Goal: Task Accomplishment & Management: Manage account settings

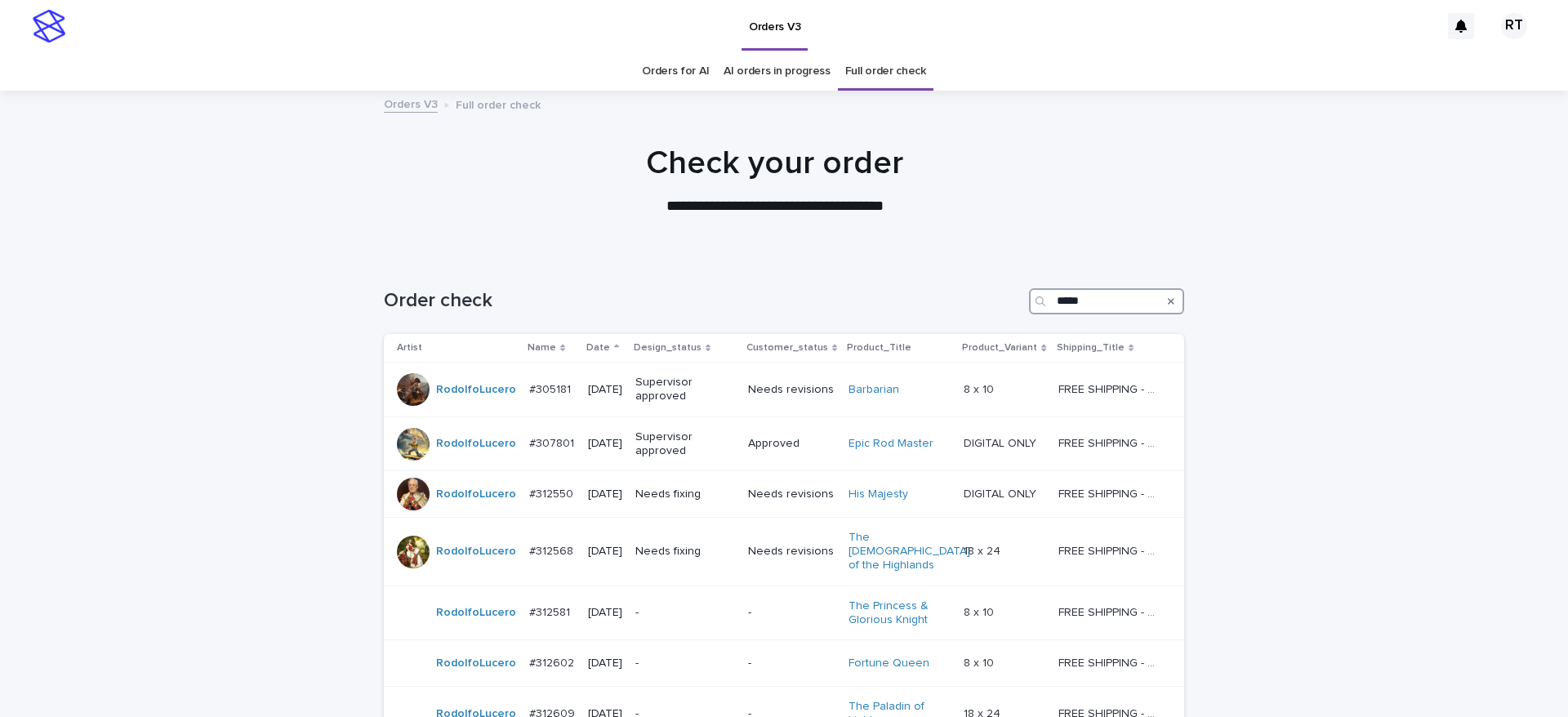
drag, startPoint x: 1026, startPoint y: 299, endPoint x: 998, endPoint y: 296, distance: 28.2
click at [987, 301] on div "Order check *****" at bounding box center [784, 301] width 801 height 26
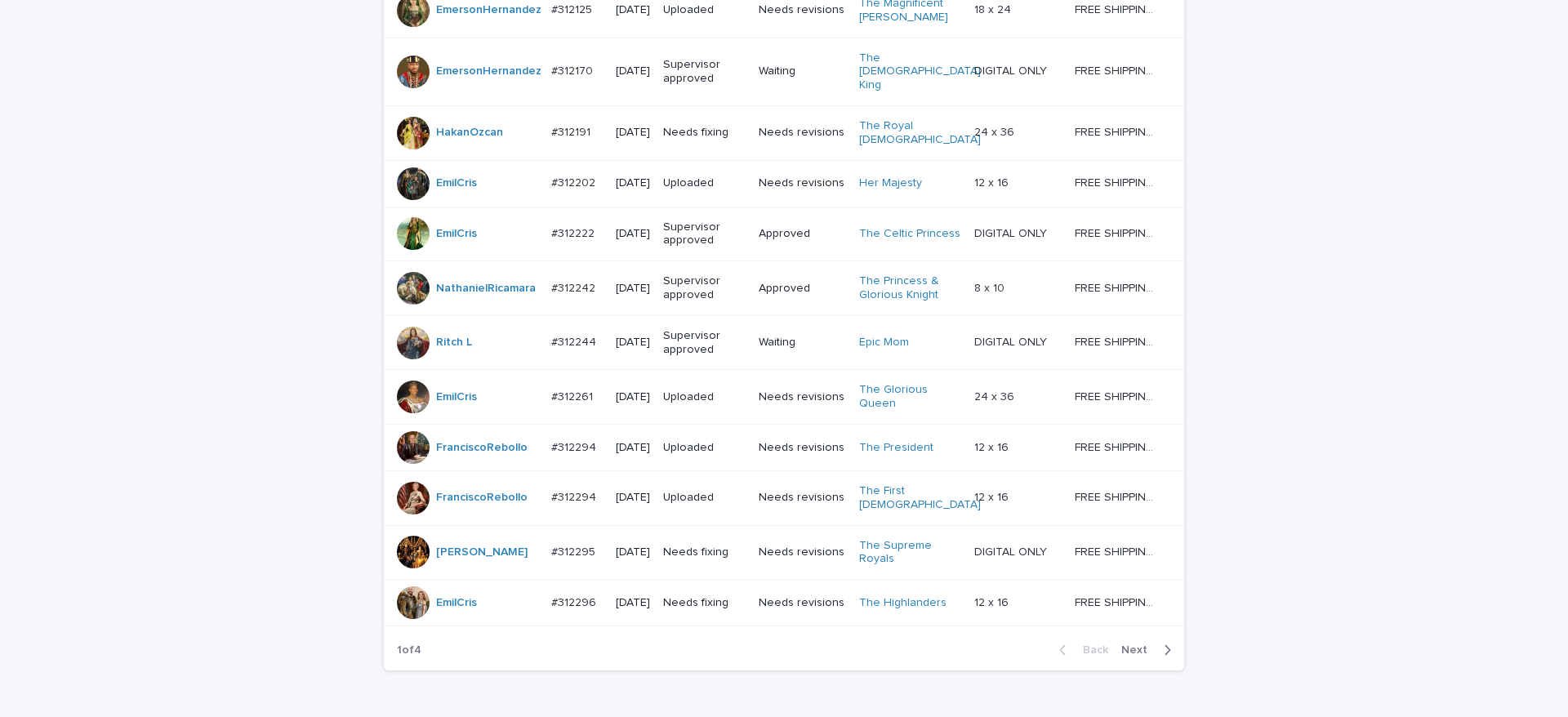
scroll to position [1463, 0]
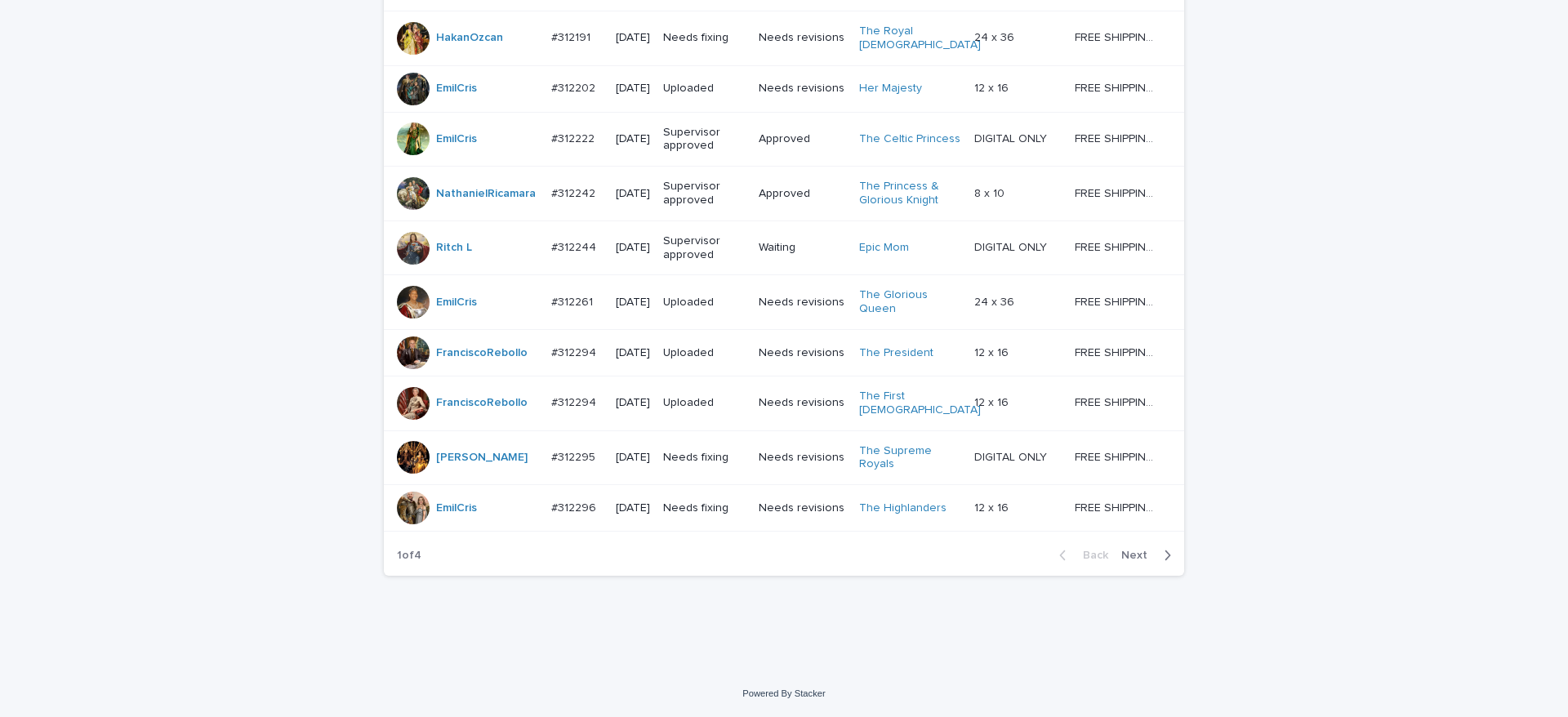
click at [1127, 557] on span "Next" at bounding box center [1139, 555] width 36 height 12
click at [1130, 555] on span "Next" at bounding box center [1139, 555] width 36 height 12
click at [1130, 556] on span "Next" at bounding box center [1139, 555] width 36 height 12
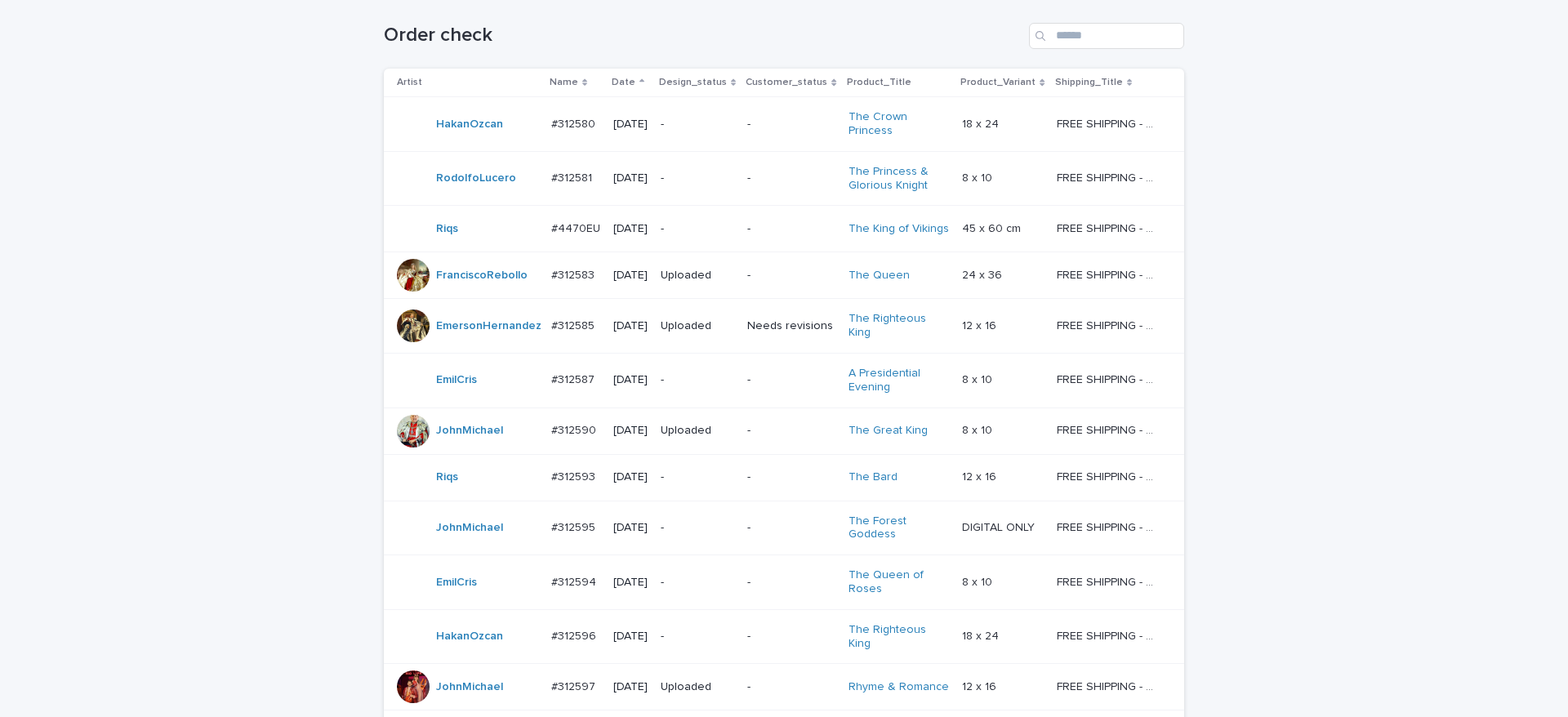
scroll to position [1082, 0]
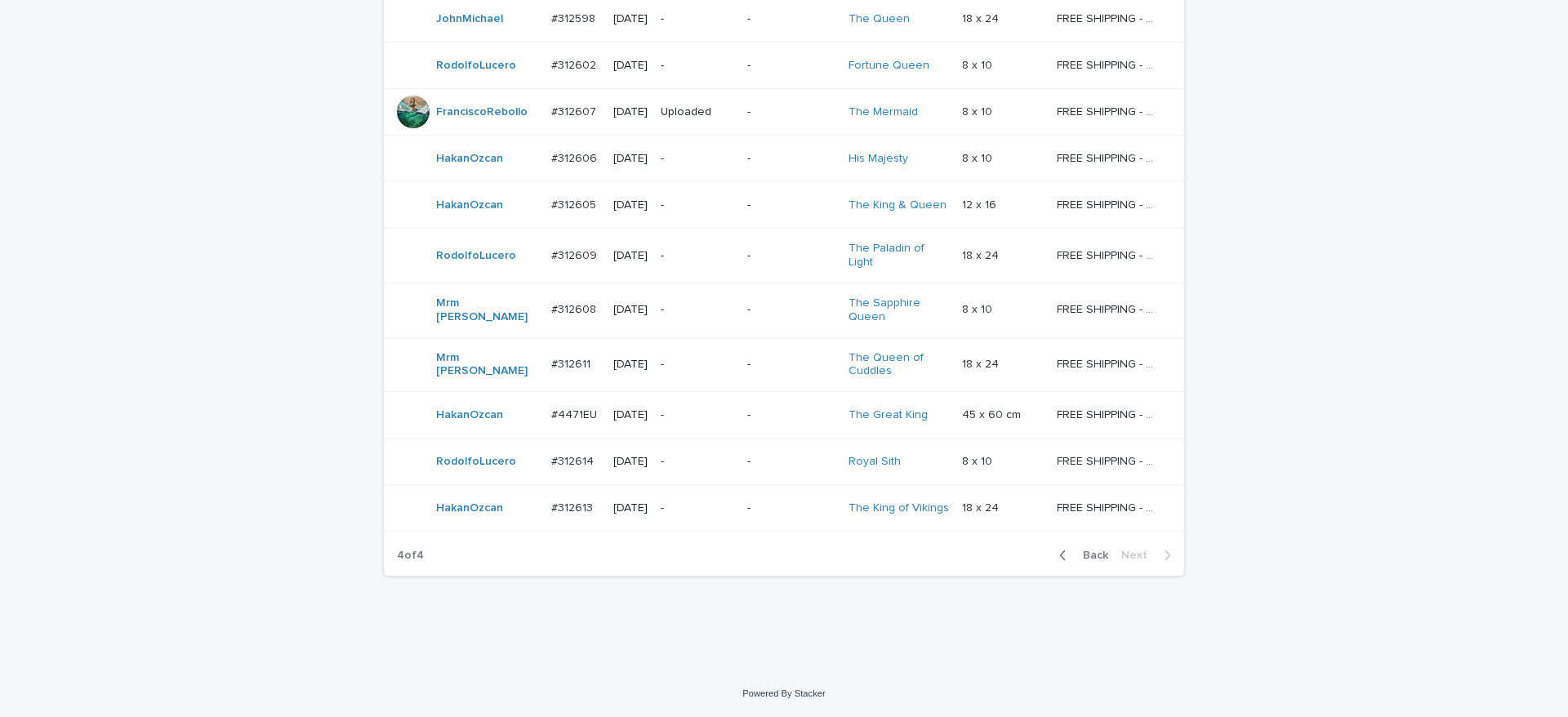
drag, startPoint x: 1092, startPoint y: 556, endPoint x: 1528, endPoint y: 577, distance: 436.5
click at [1090, 555] on span "Back" at bounding box center [1090, 555] width 35 height 12
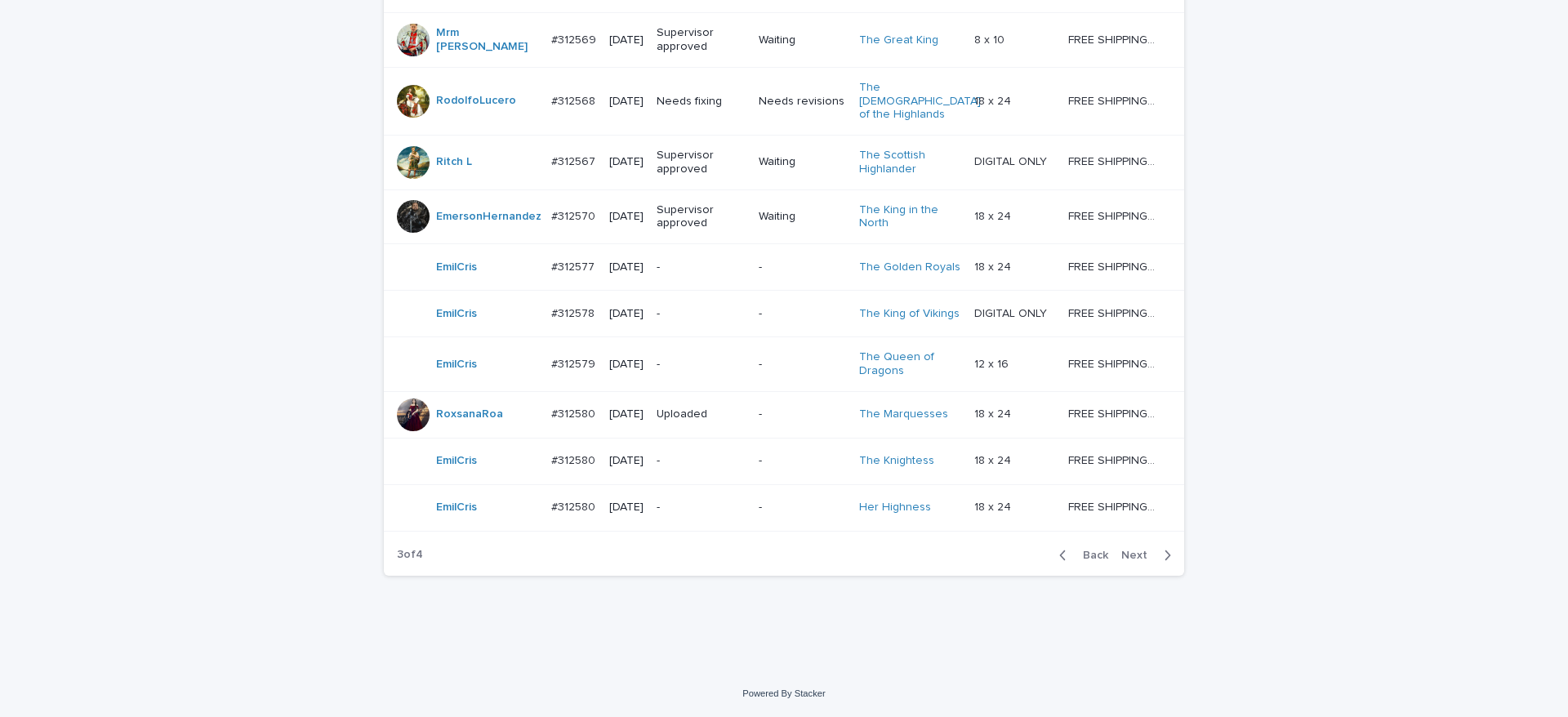
scroll to position [1463, 0]
drag, startPoint x: 1080, startPoint y: 554, endPoint x: 1550, endPoint y: 593, distance: 471.6
click at [1080, 554] on span "Back" at bounding box center [1090, 555] width 35 height 12
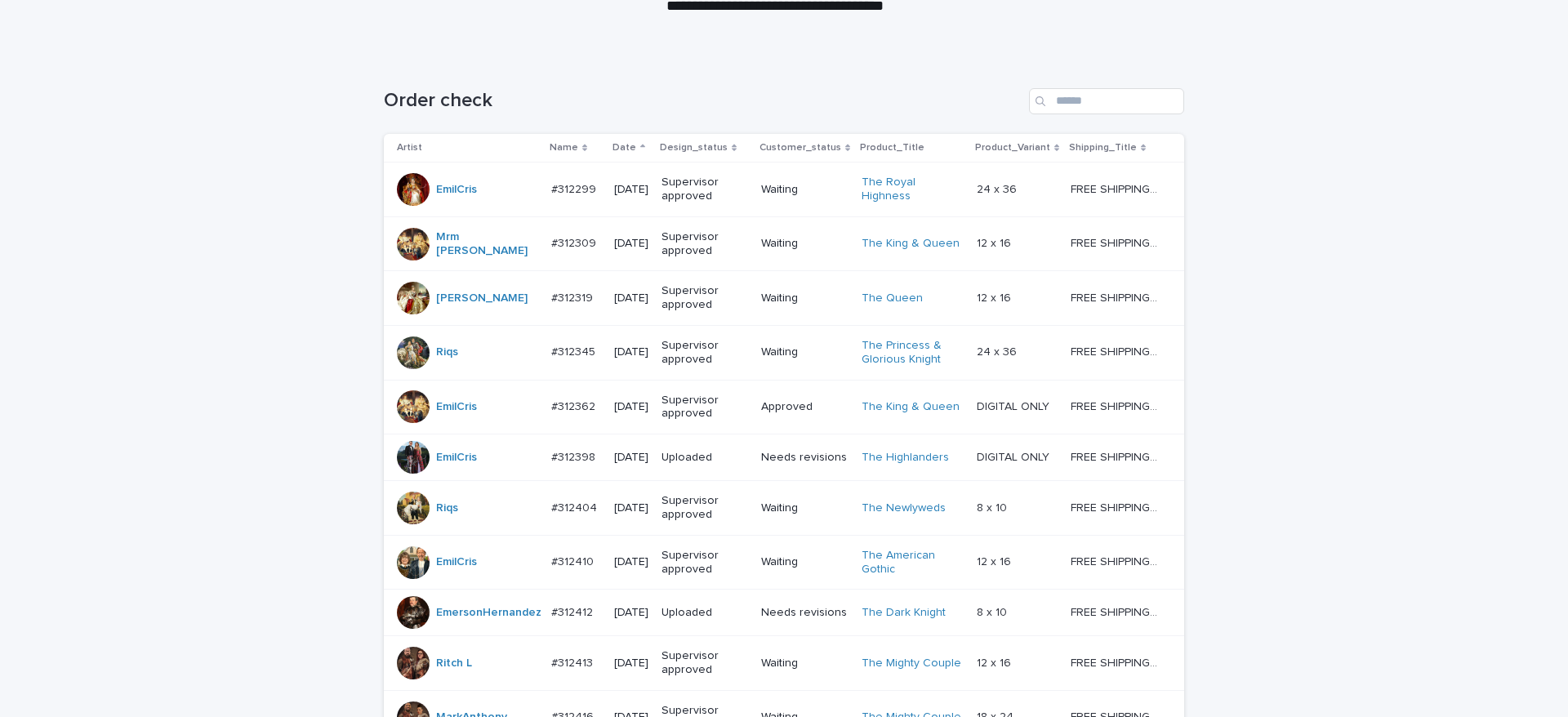
scroll to position [203, 0]
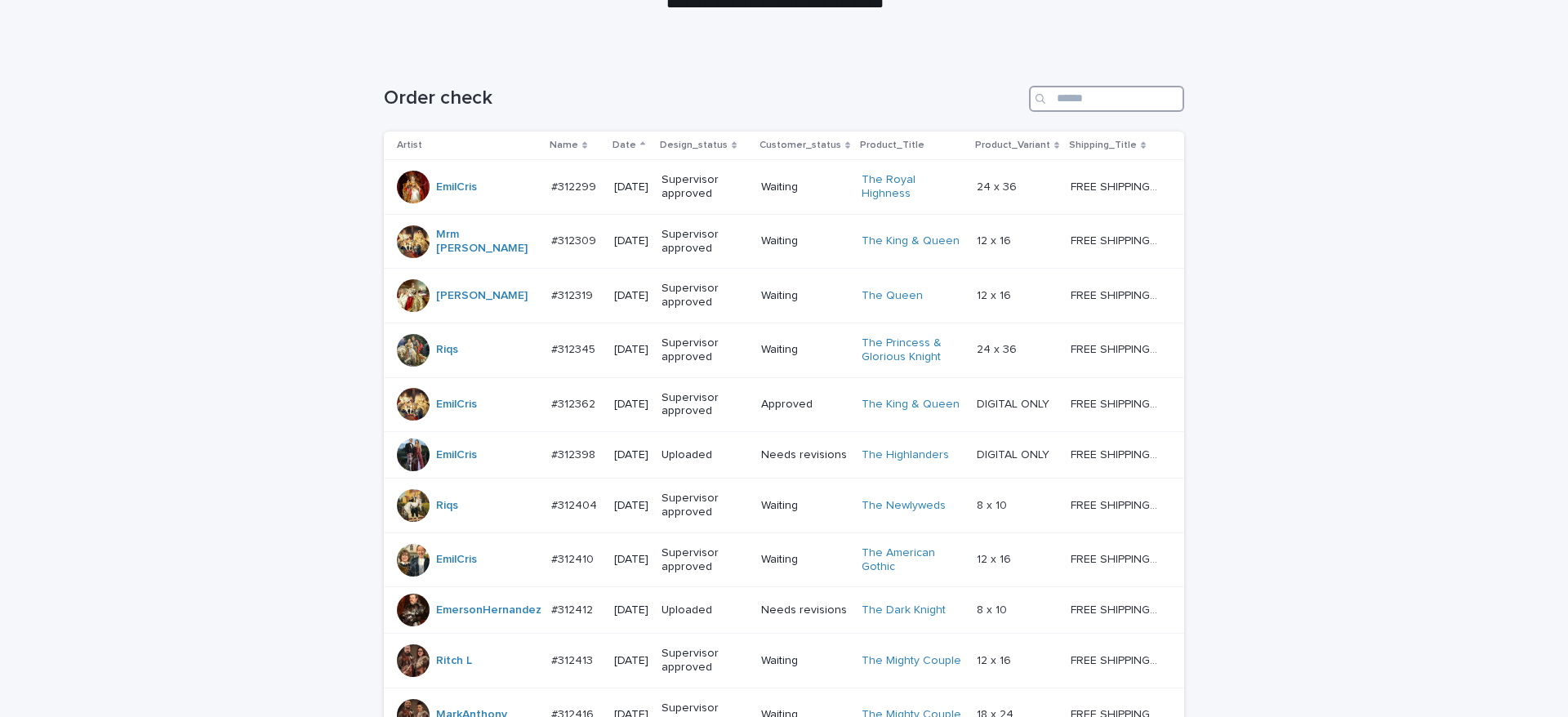
click at [1080, 96] on input "Search" at bounding box center [1107, 98] width 155 height 26
type input "***"
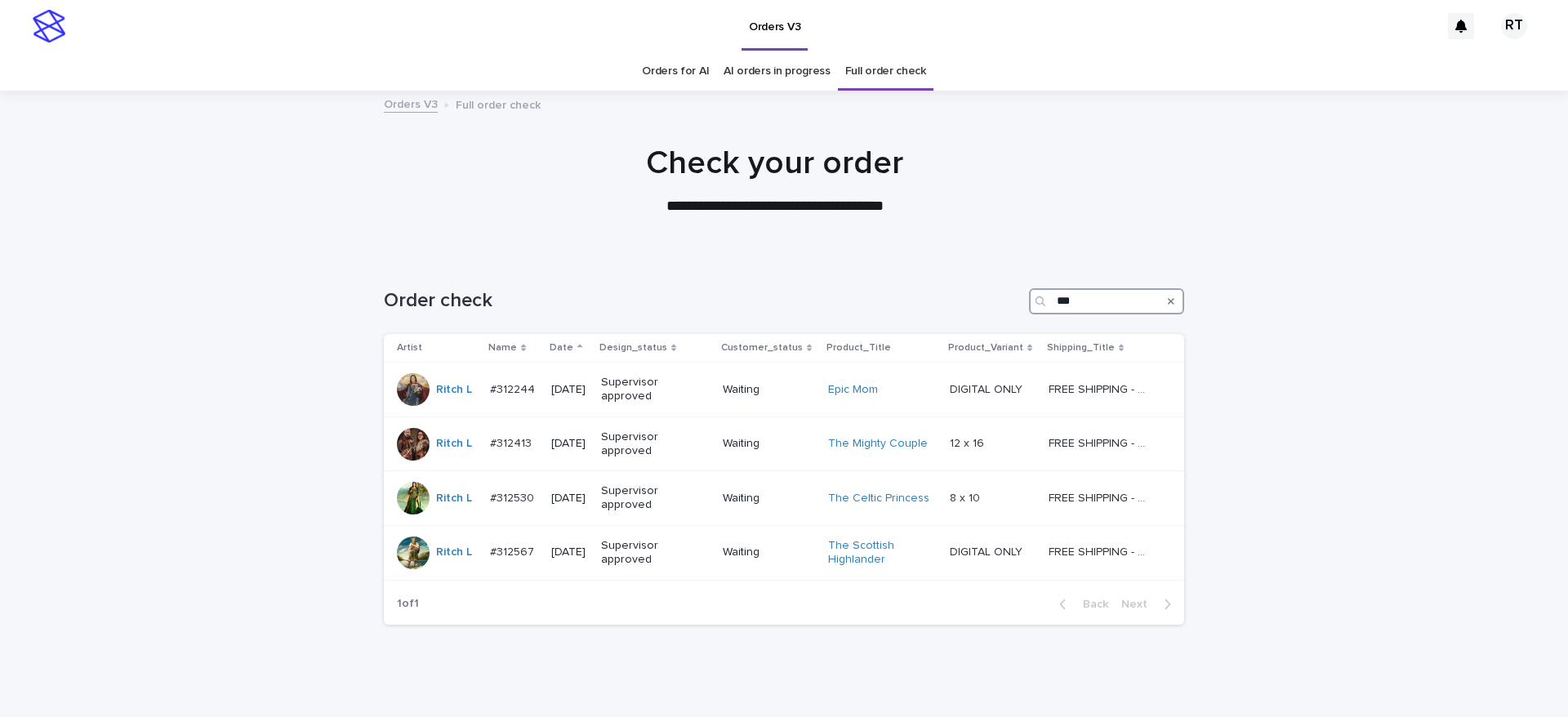
drag, startPoint x: 1061, startPoint y: 304, endPoint x: 890, endPoint y: 293, distance: 171.4
click at [890, 293] on div "Order check ***" at bounding box center [784, 301] width 801 height 26
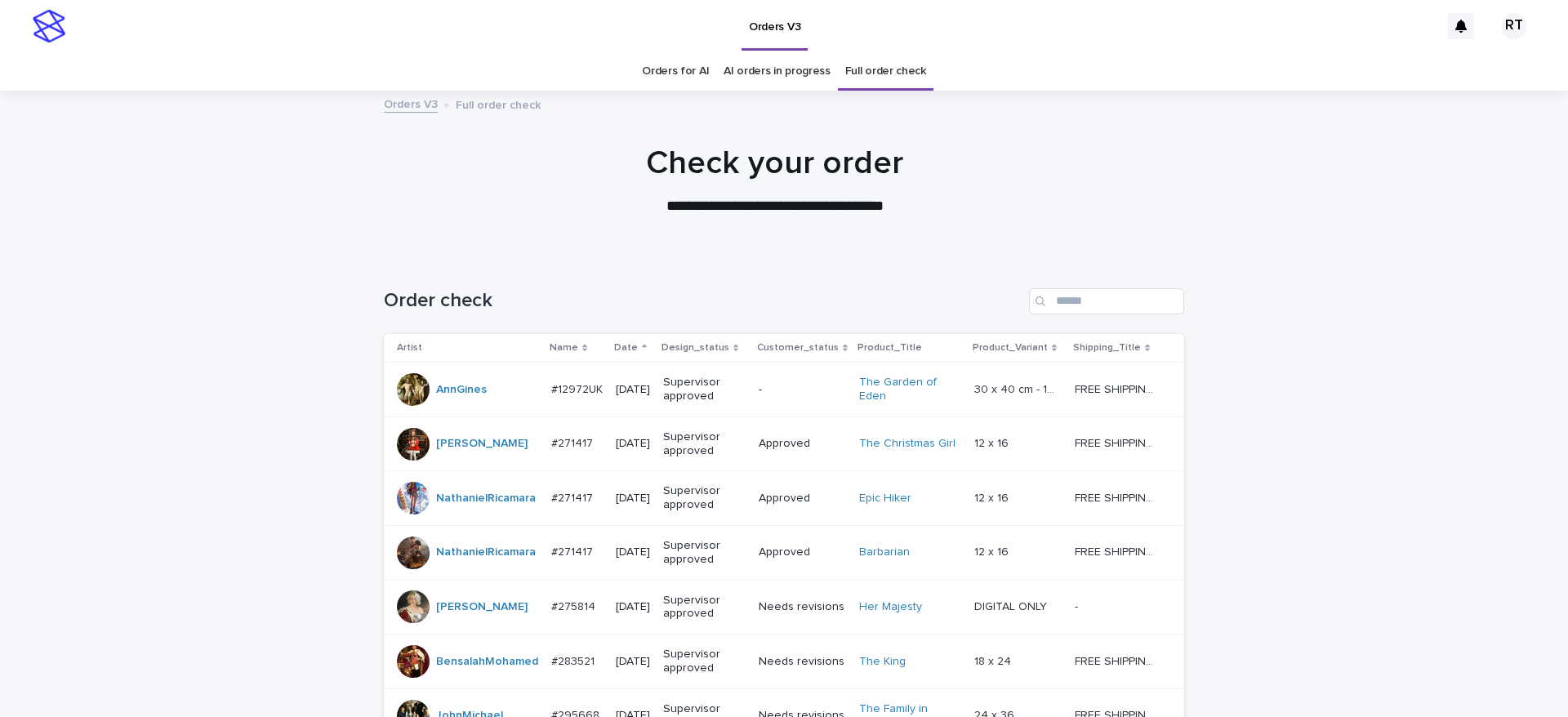
click at [680, 80] on link "Orders for AI" at bounding box center [675, 71] width 67 height 38
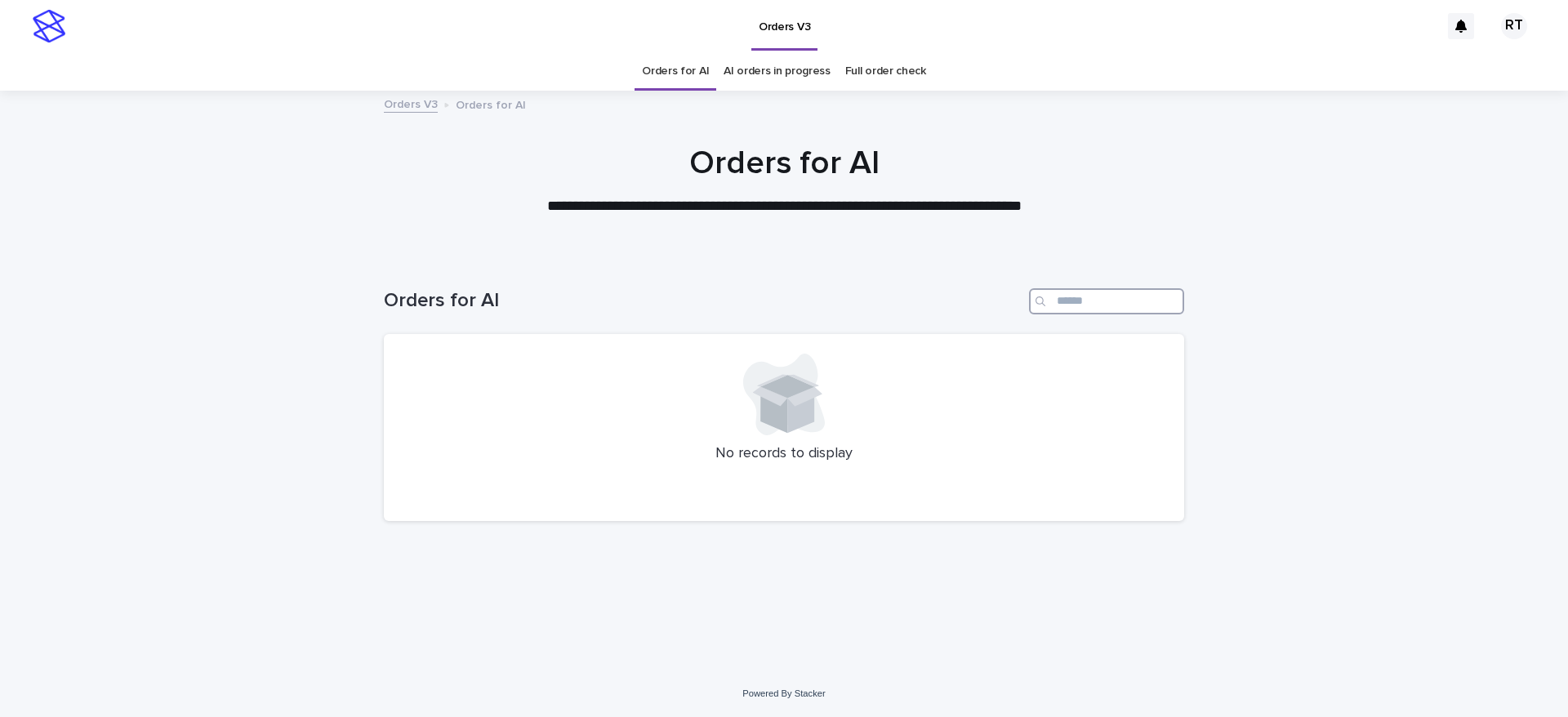
click at [1067, 302] on input "Search" at bounding box center [1107, 301] width 155 height 26
type input "*****"
drag, startPoint x: 1083, startPoint y: 305, endPoint x: 979, endPoint y: 296, distance: 104.4
click at [984, 295] on div "Orders for AI *****" at bounding box center [784, 301] width 801 height 26
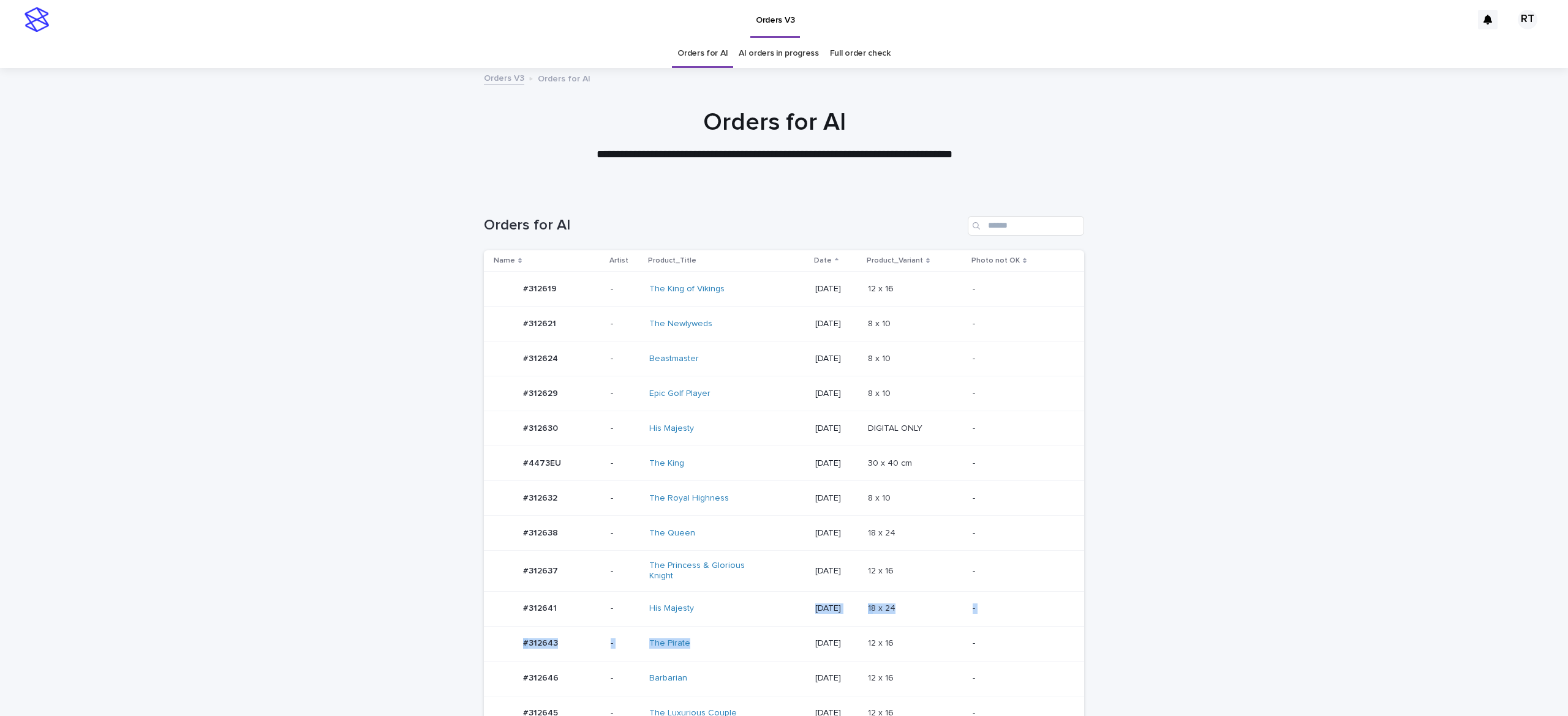
click at [762, 506] on td "His Majesty" at bounding box center [727, 609] width 166 height 35
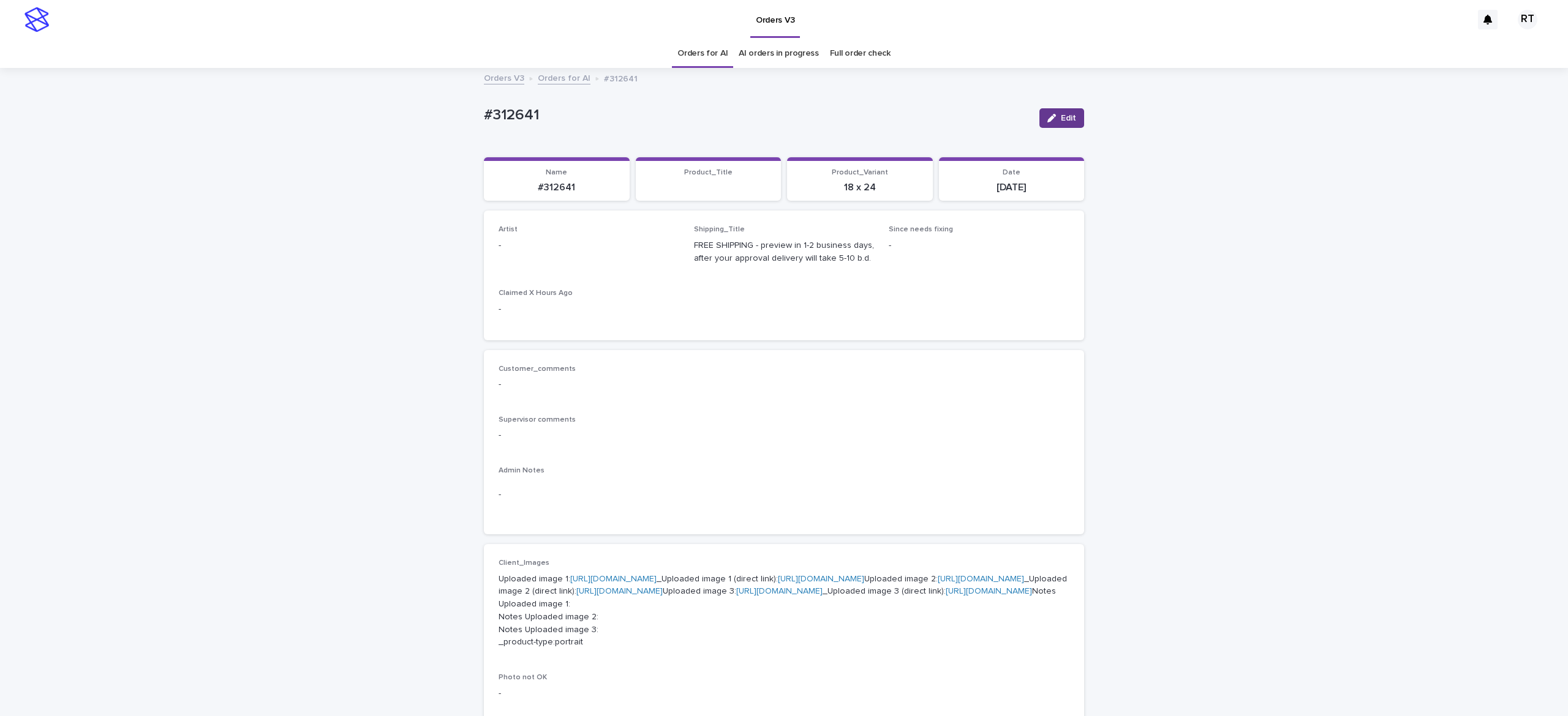
click at [1061, 114] on span "Edit" at bounding box center [1069, 118] width 15 height 9
click at [574, 252] on div "Select..." at bounding box center [569, 251] width 140 height 20
paste input "*****"
type input "*****"
click at [589, 270] on div "Ritch L" at bounding box center [580, 275] width 179 height 21
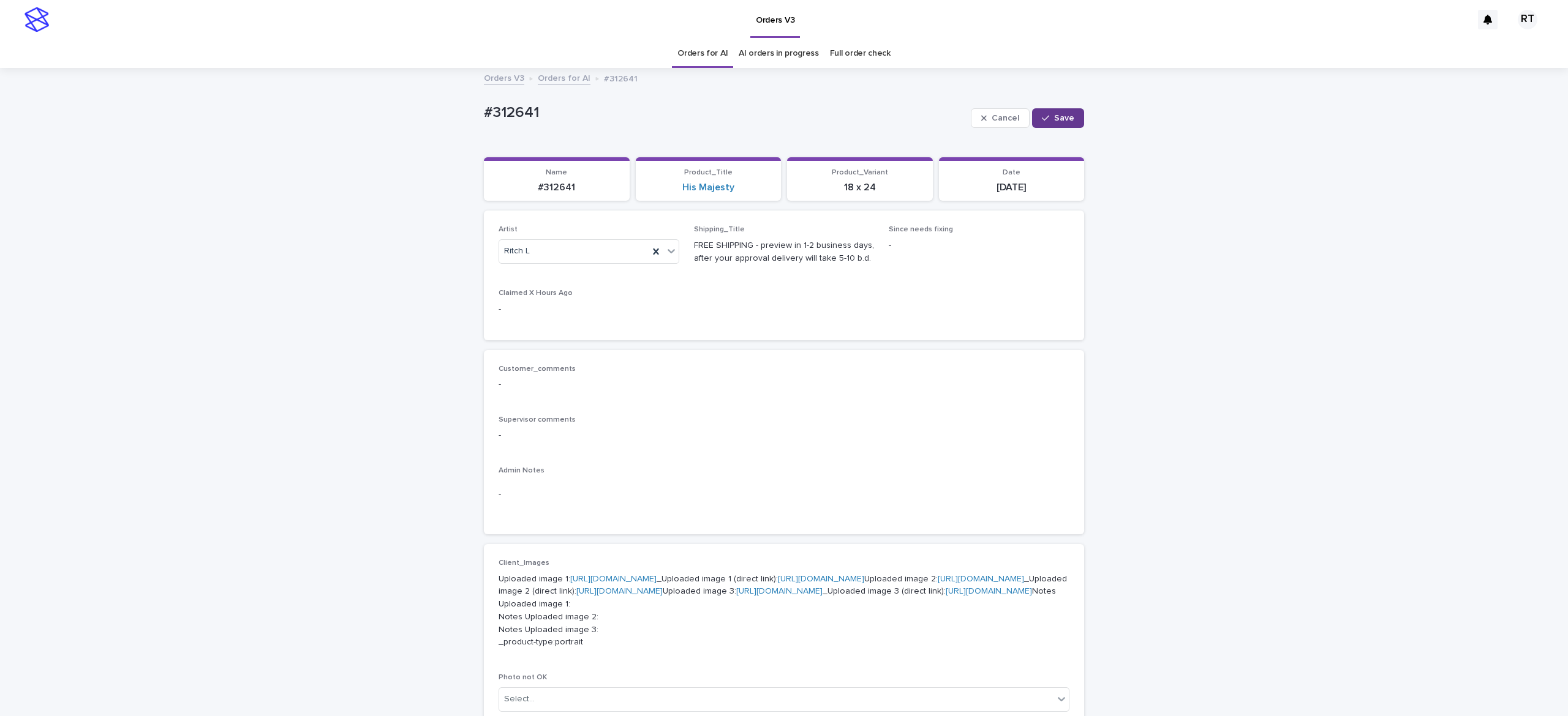
click at [1054, 116] on span "Save" at bounding box center [1064, 118] width 20 height 9
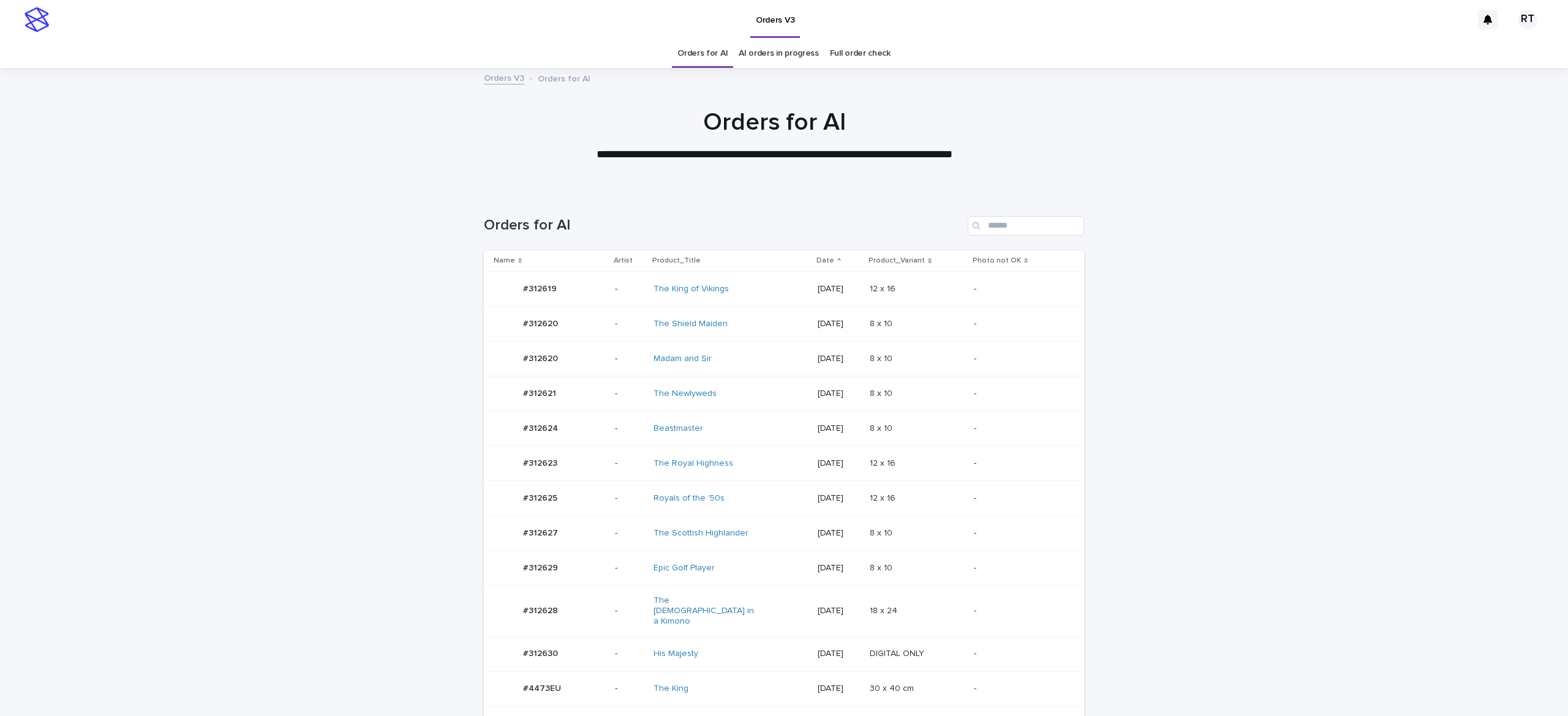
drag, startPoint x: 766, startPoint y: 493, endPoint x: 753, endPoint y: 484, distance: 15.8
click at [753, 484] on td "Royals of the '50s" at bounding box center [730, 499] width 164 height 35
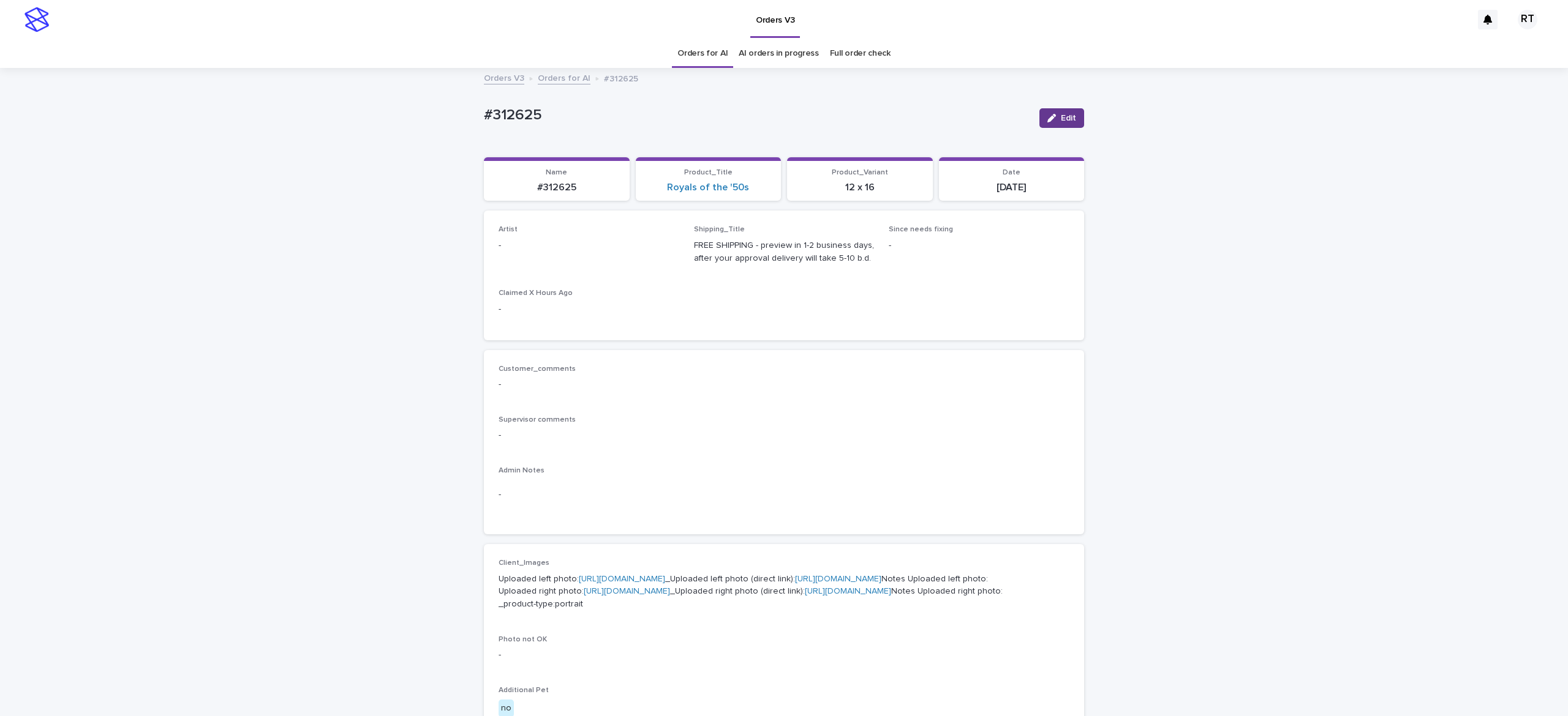
click at [1061, 118] on span "Edit" at bounding box center [1069, 118] width 15 height 9
drag, startPoint x: 564, startPoint y: 259, endPoint x: 586, endPoint y: 266, distance: 23.1
click at [566, 258] on div "Select..." at bounding box center [569, 251] width 140 height 20
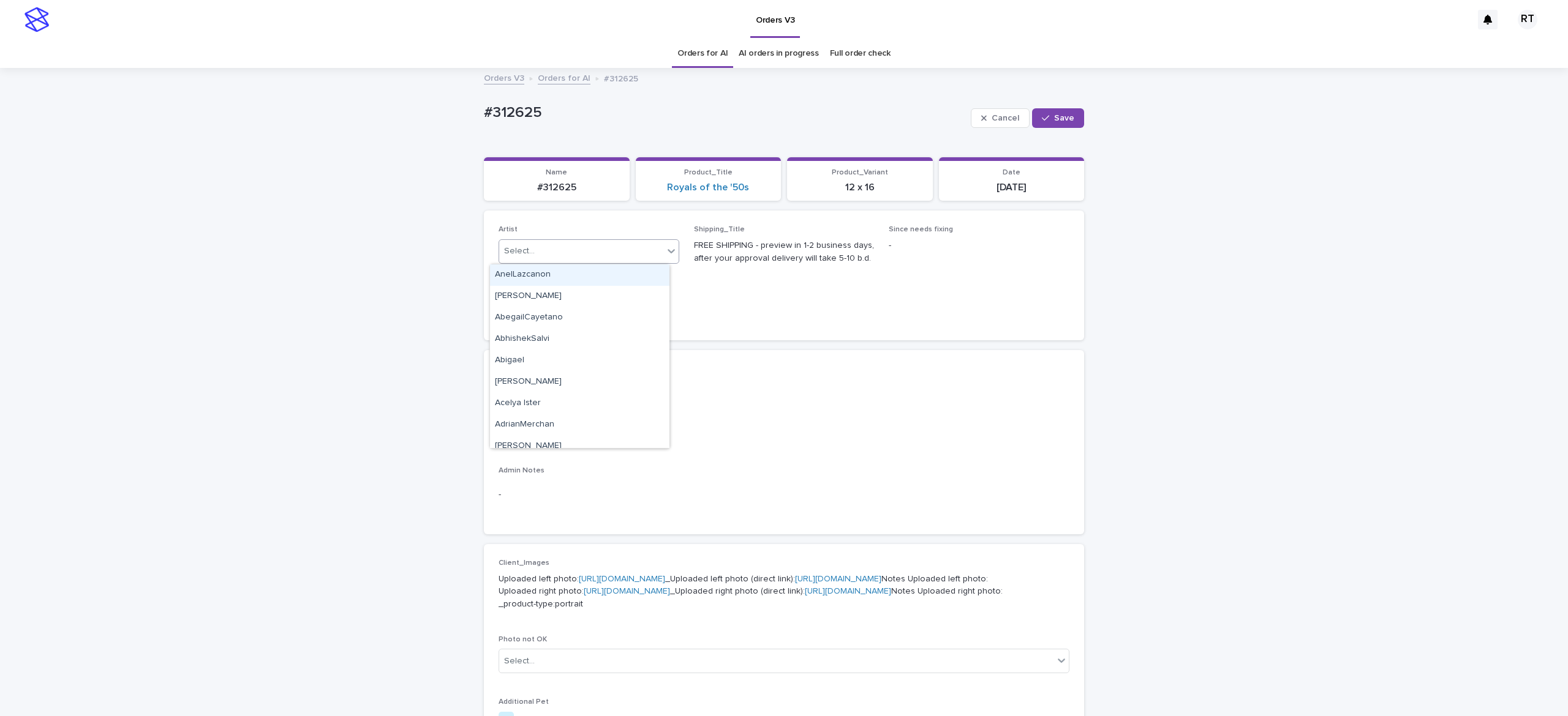
paste input "*****"
type input "*****"
click at [603, 262] on div "[PERSON_NAME]" at bounding box center [589, 252] width 181 height 25
click at [1054, 116] on span "Save" at bounding box center [1064, 118] width 20 height 9
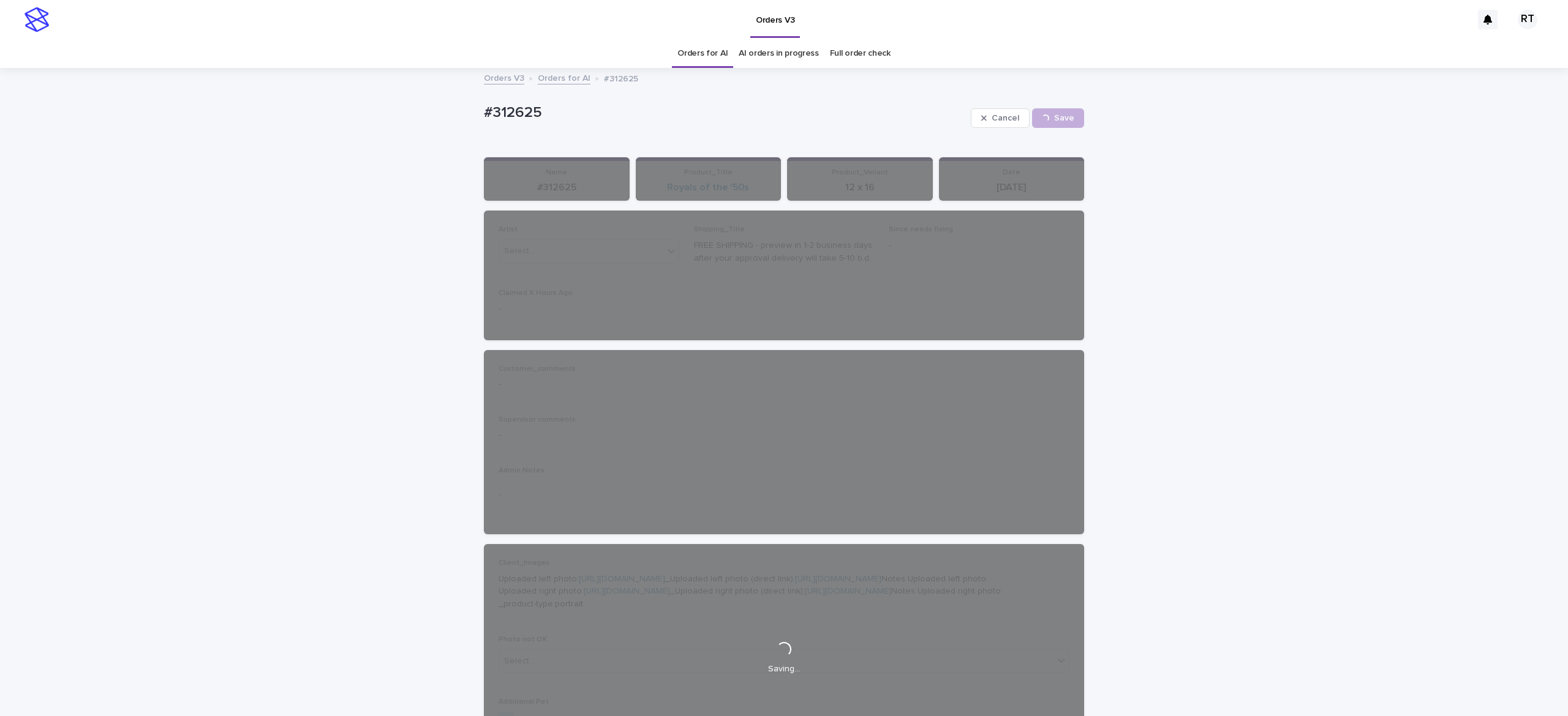
click at [690, 54] on link "Orders for AI" at bounding box center [702, 54] width 50 height 29
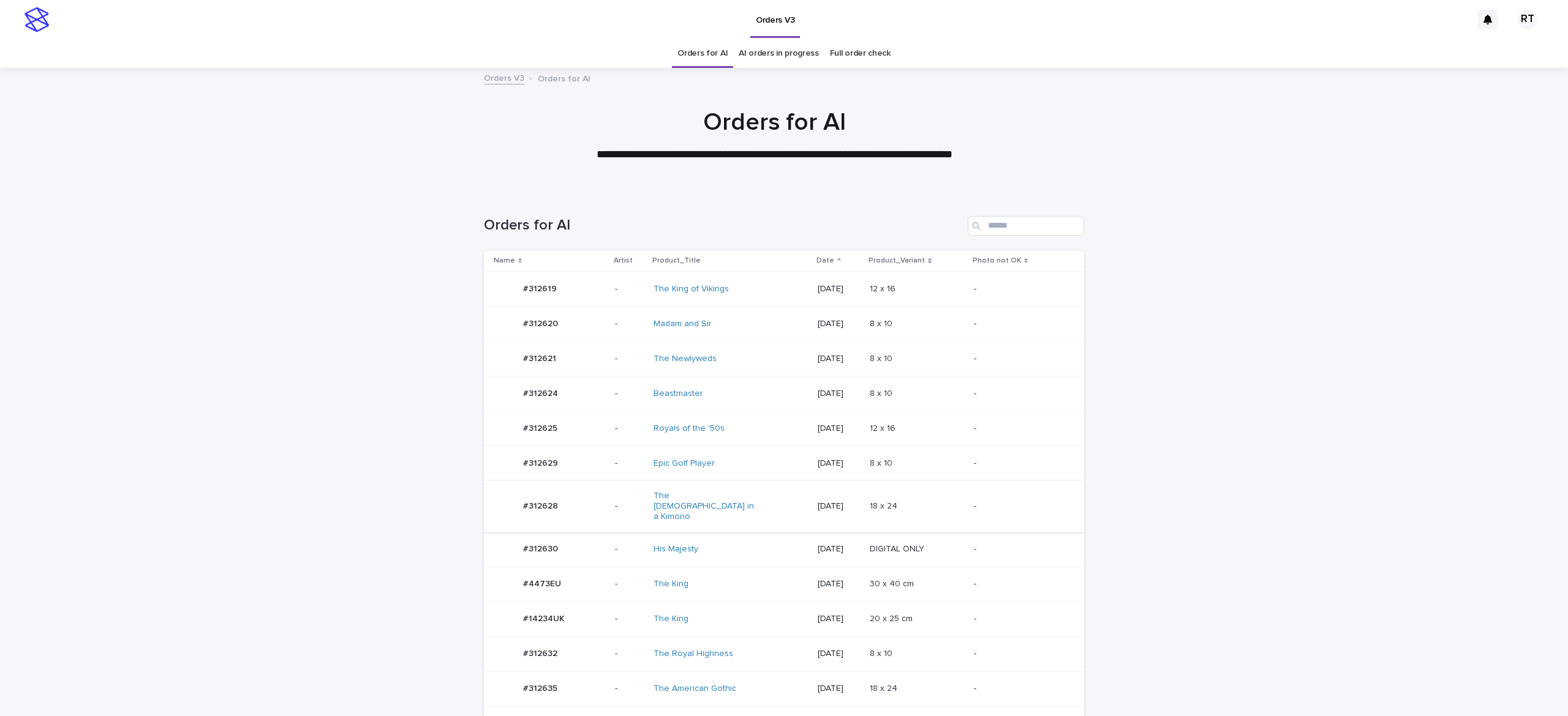
click at [765, 537] on td "His Majesty" at bounding box center [730, 549] width 164 height 35
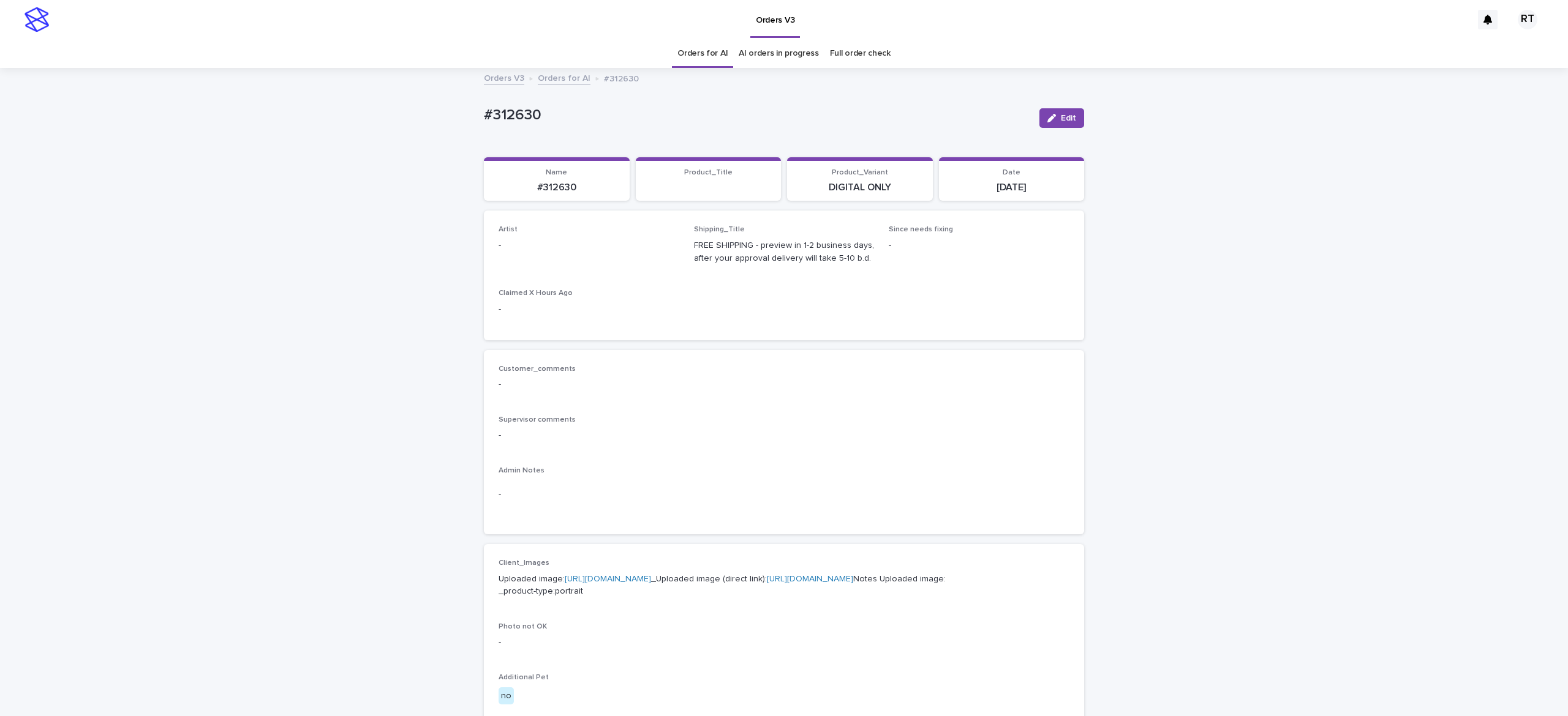
drag, startPoint x: 1054, startPoint y: 114, endPoint x: 599, endPoint y: 232, distance: 470.1
click at [1061, 114] on span "Edit" at bounding box center [1069, 118] width 15 height 9
click at [534, 248] on div "Select..." at bounding box center [569, 251] width 140 height 20
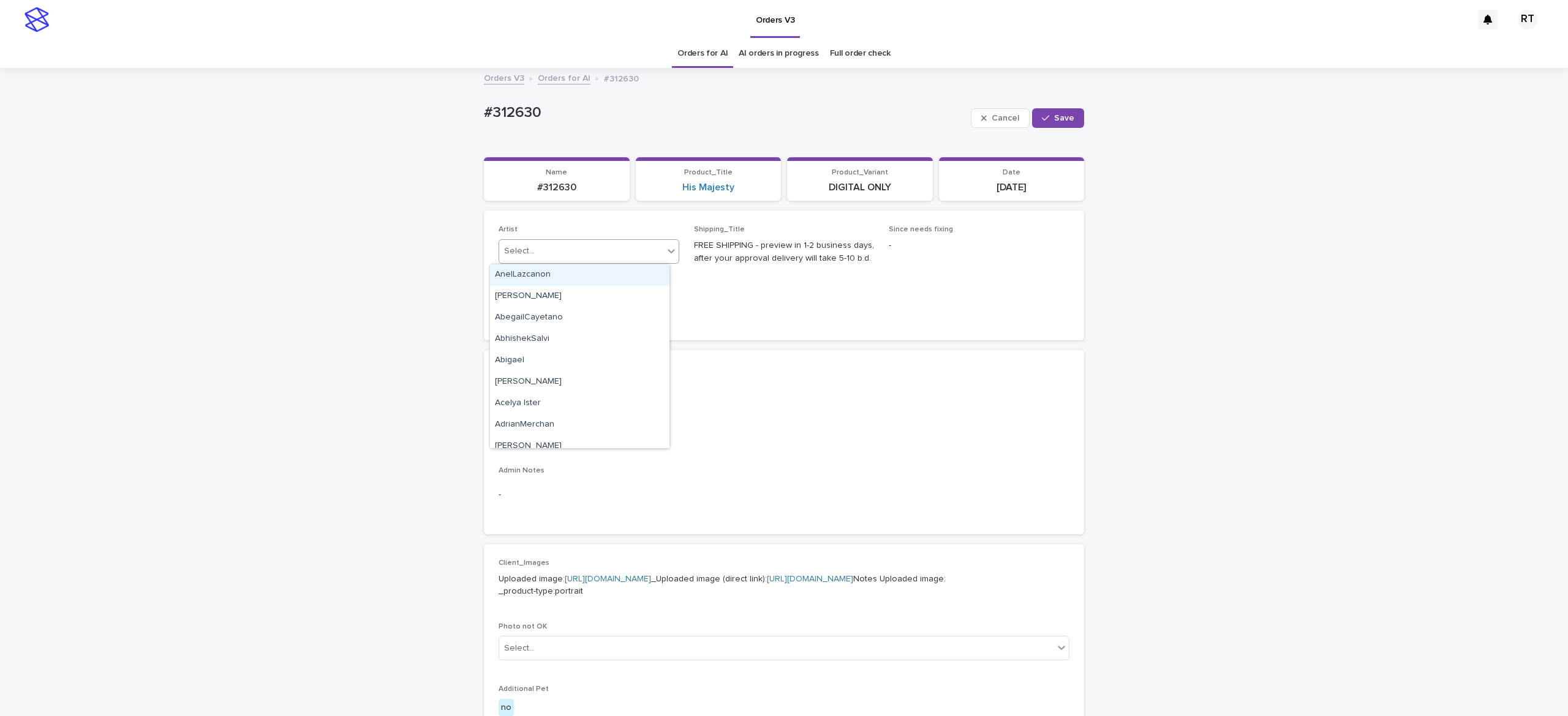
paste input "*****"
type input "*****"
click at [560, 273] on div "Ritch L" at bounding box center [580, 275] width 179 height 21
drag, startPoint x: 1047, startPoint y: 115, endPoint x: 983, endPoint y: 97, distance: 66.5
click at [1054, 116] on span "Save" at bounding box center [1064, 118] width 20 height 9
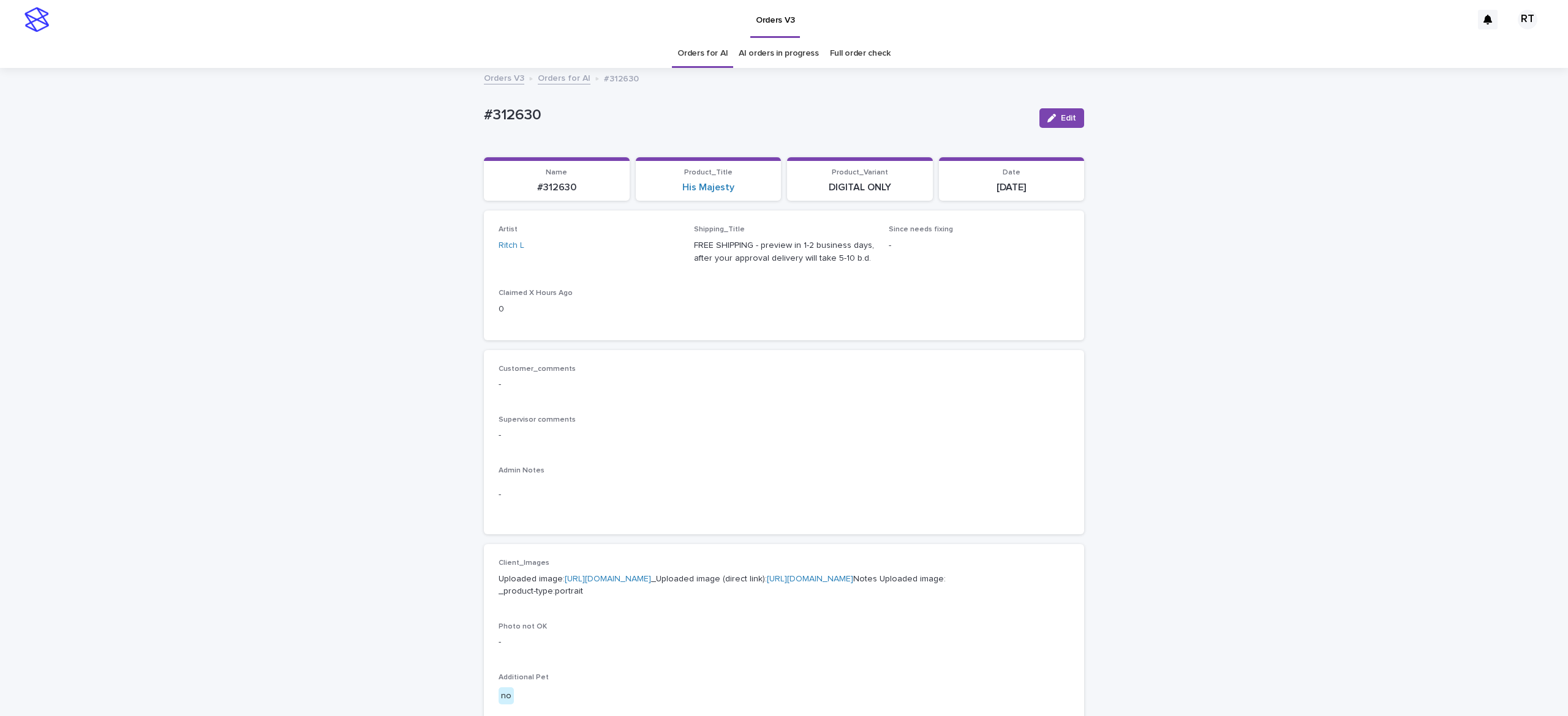
click at [591, 537] on link "https://cdn.shopify.com-uploadkit.app/s/files/1/0033/4807/0511/files/download.h…" at bounding box center [607, 579] width 86 height 9
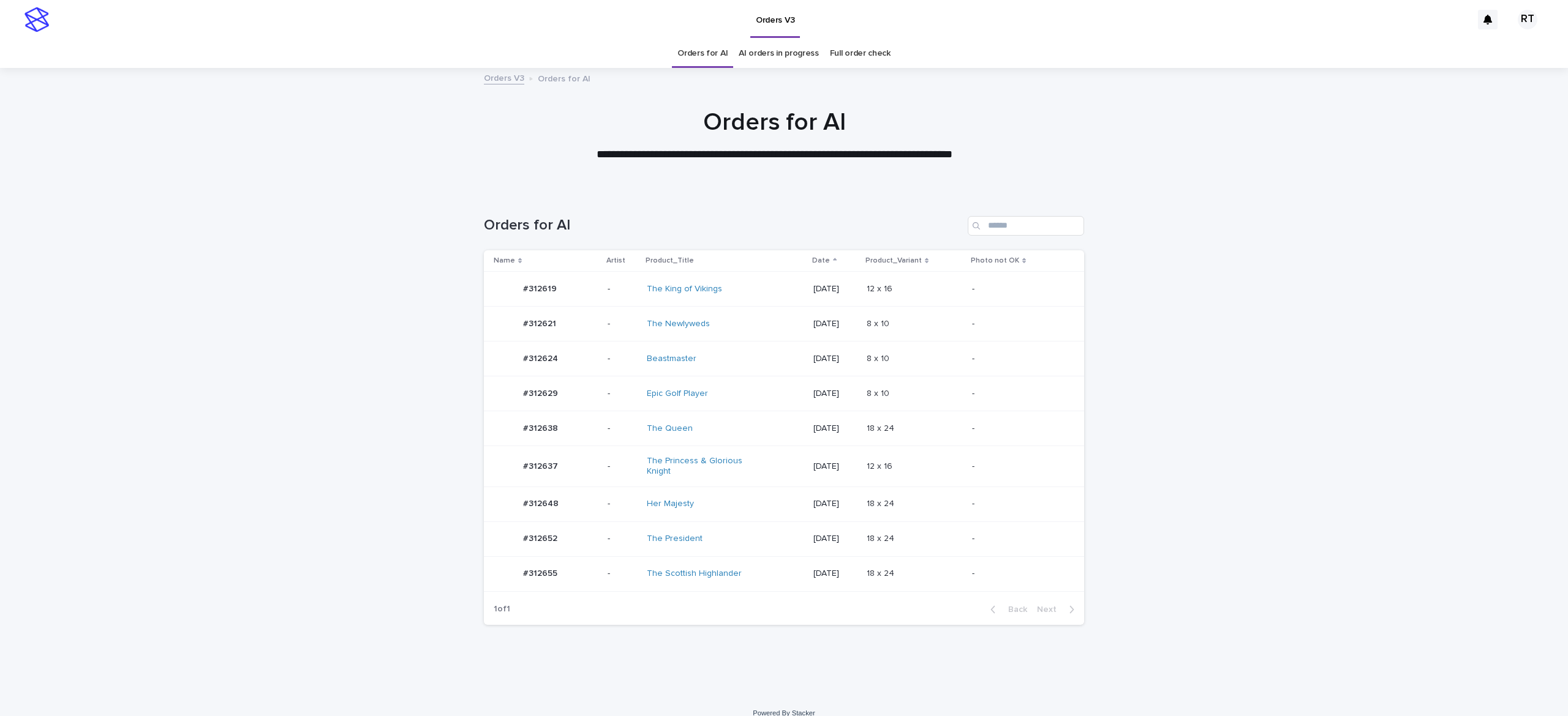
click at [757, 506] on div "The President" at bounding box center [725, 539] width 157 height 20
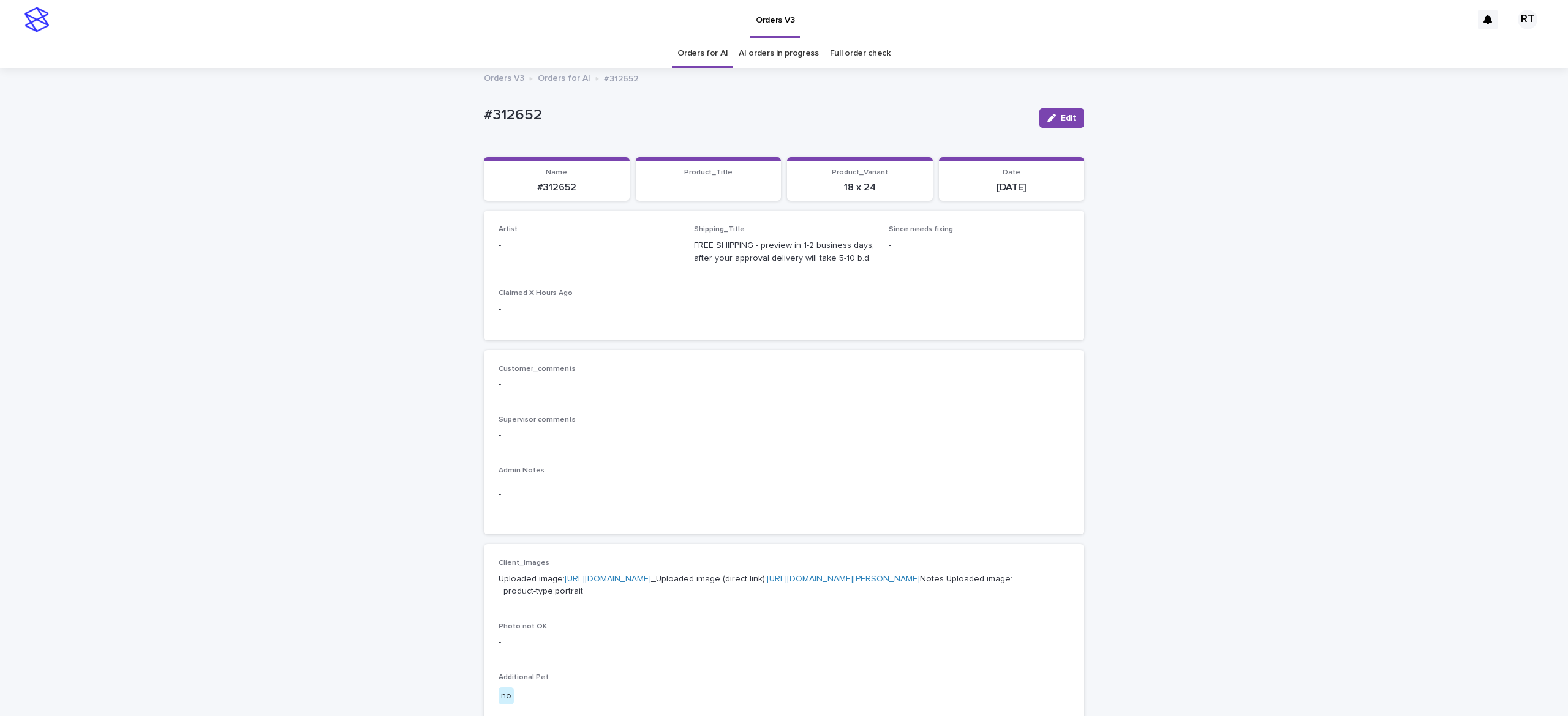
drag, startPoint x: 1057, startPoint y: 120, endPoint x: 576, endPoint y: 264, distance: 502.1
click at [1061, 120] on span "Edit" at bounding box center [1069, 118] width 15 height 9
click at [566, 257] on div "Select..." at bounding box center [569, 251] width 140 height 20
paste input "*****"
type input "*****"
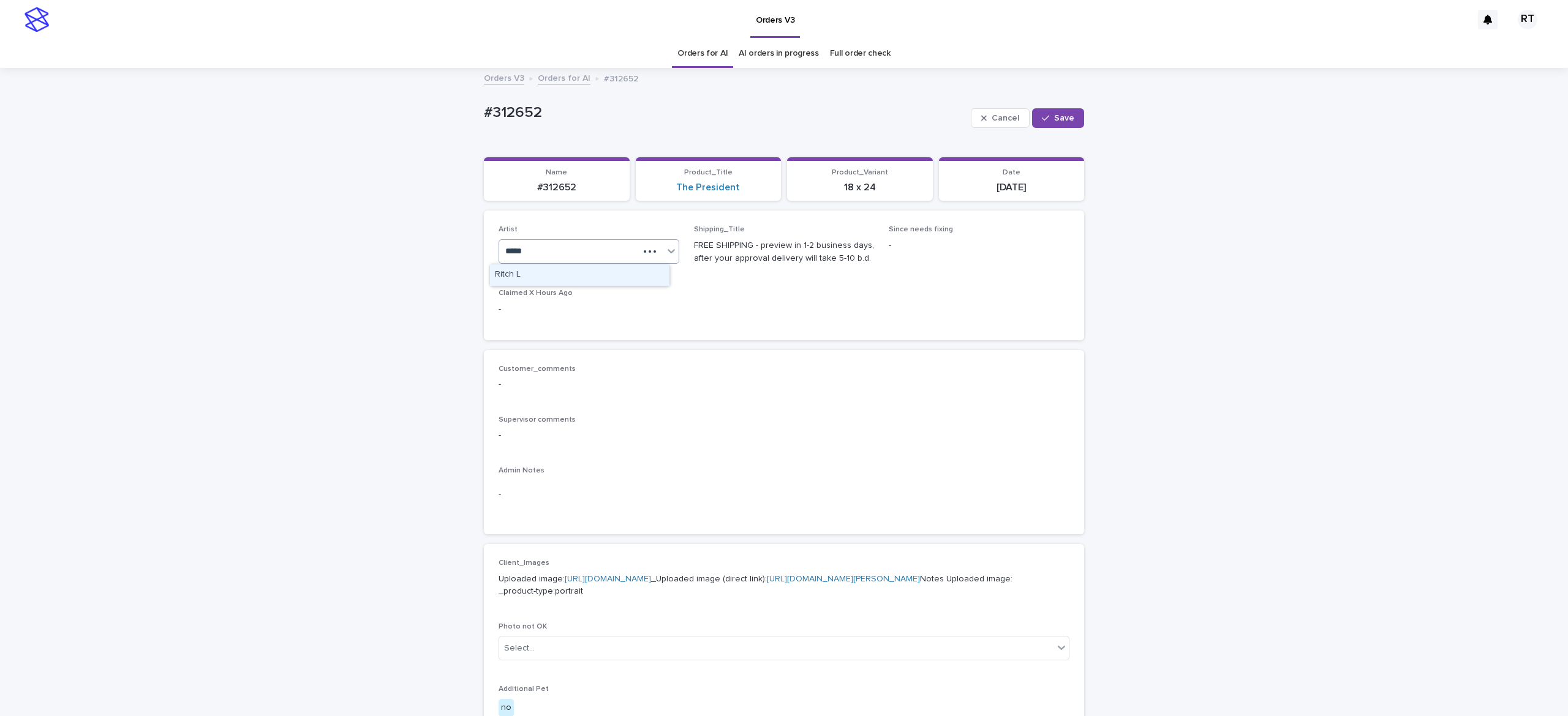
click at [588, 266] on div "Ritch L" at bounding box center [580, 275] width 179 height 21
click at [1051, 122] on button "Save" at bounding box center [1059, 118] width 52 height 19
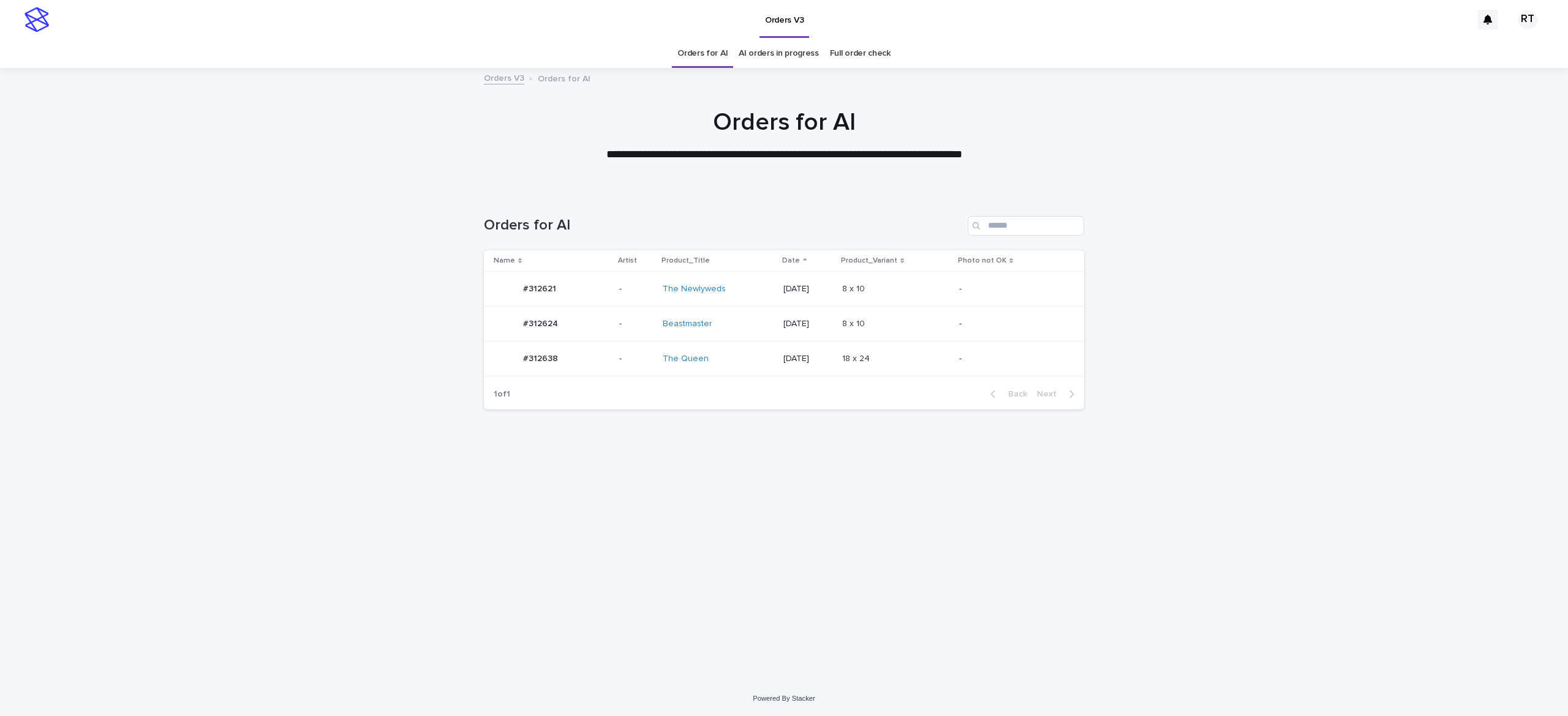
click at [738, 327] on div "Beastmaster" at bounding box center [714, 325] width 102 height 11
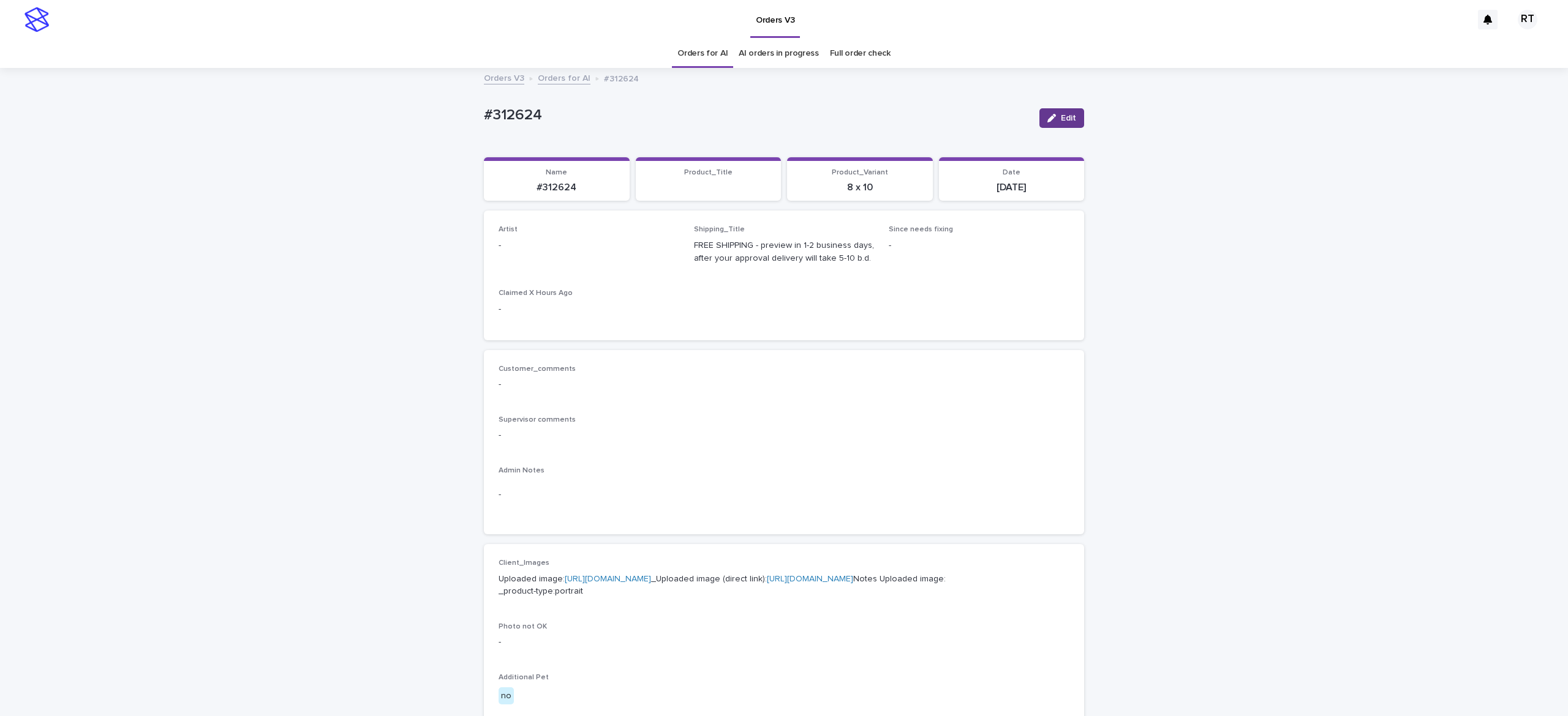
click at [1047, 114] on div "button" at bounding box center [1054, 118] width 13 height 9
click at [551, 242] on div "Select..." at bounding box center [569, 251] width 140 height 20
paste input "*****"
type input "*****"
click at [589, 274] on div "Ritch L" at bounding box center [580, 275] width 179 height 21
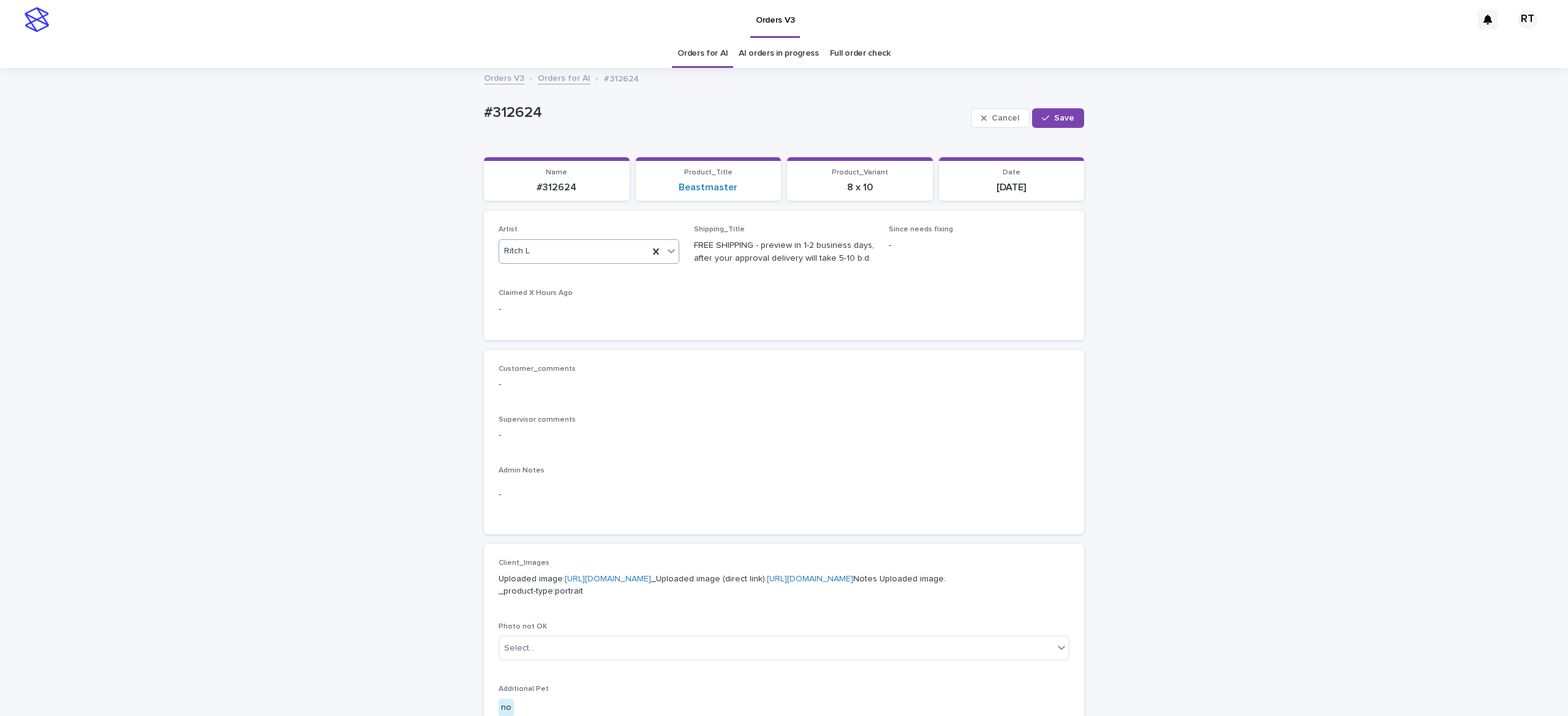
click at [1049, 126] on button "Save" at bounding box center [1059, 118] width 52 height 19
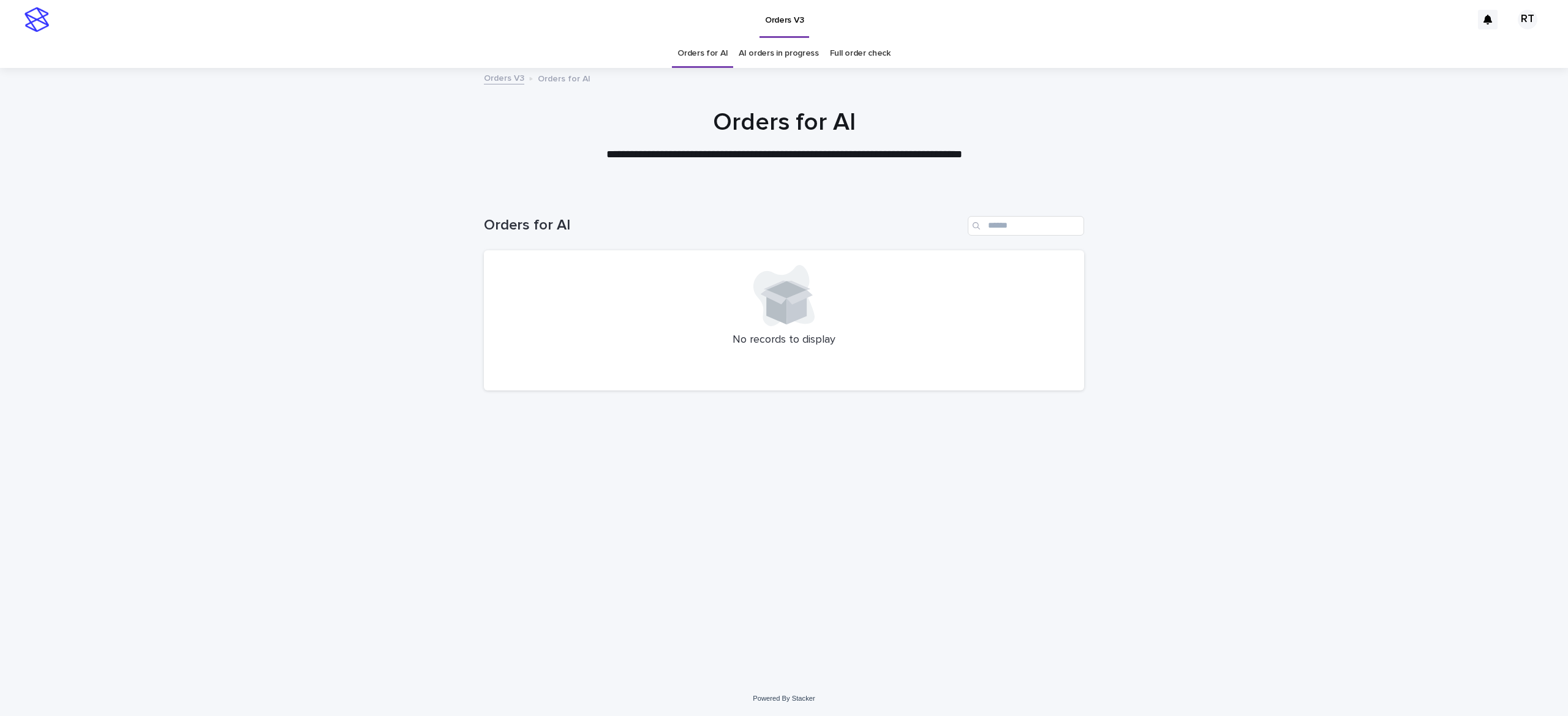
click at [670, 533] on div "Loading... Saving… Loading... Saving… Orders for AI No records to display" at bounding box center [784, 421] width 613 height 459
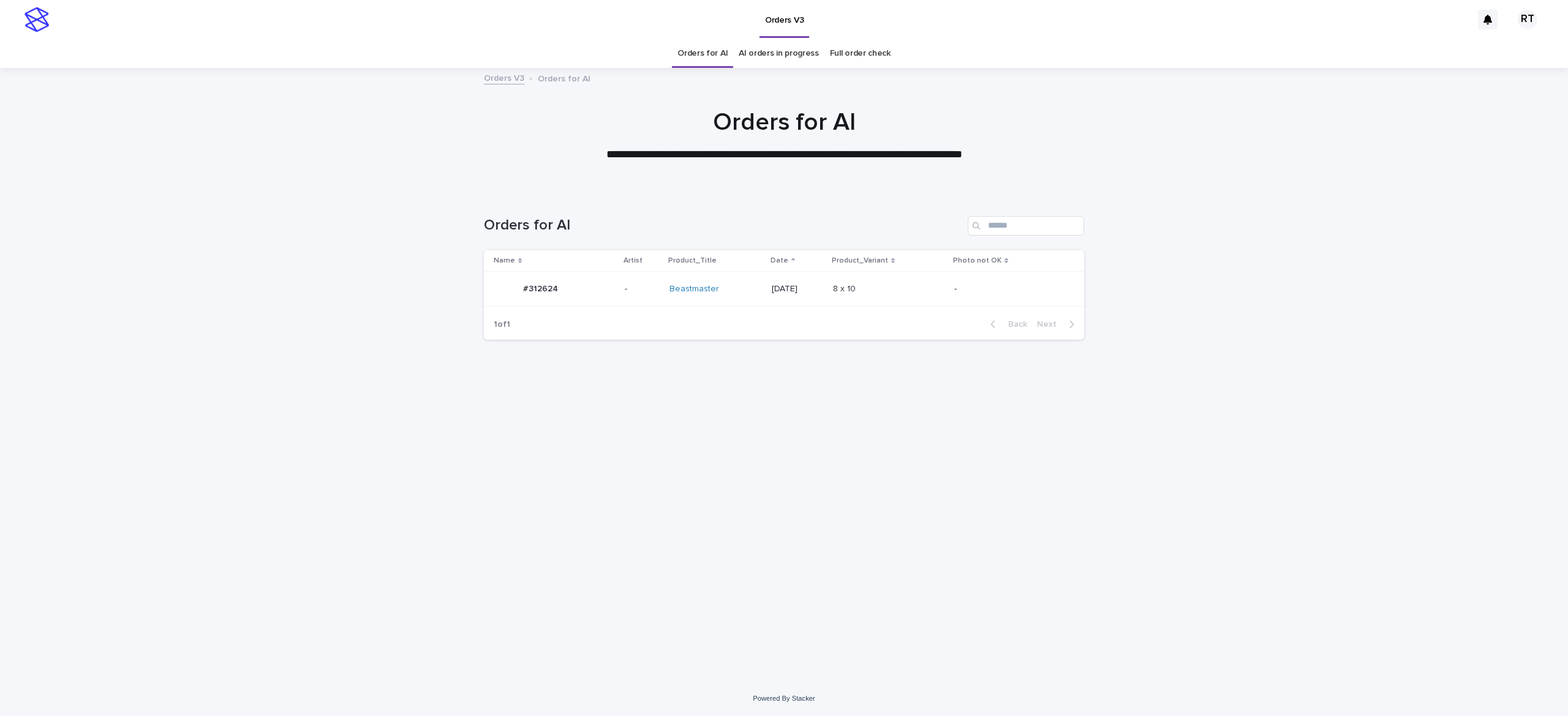
click at [731, 293] on div "Beastmaster" at bounding box center [716, 289] width 92 height 11
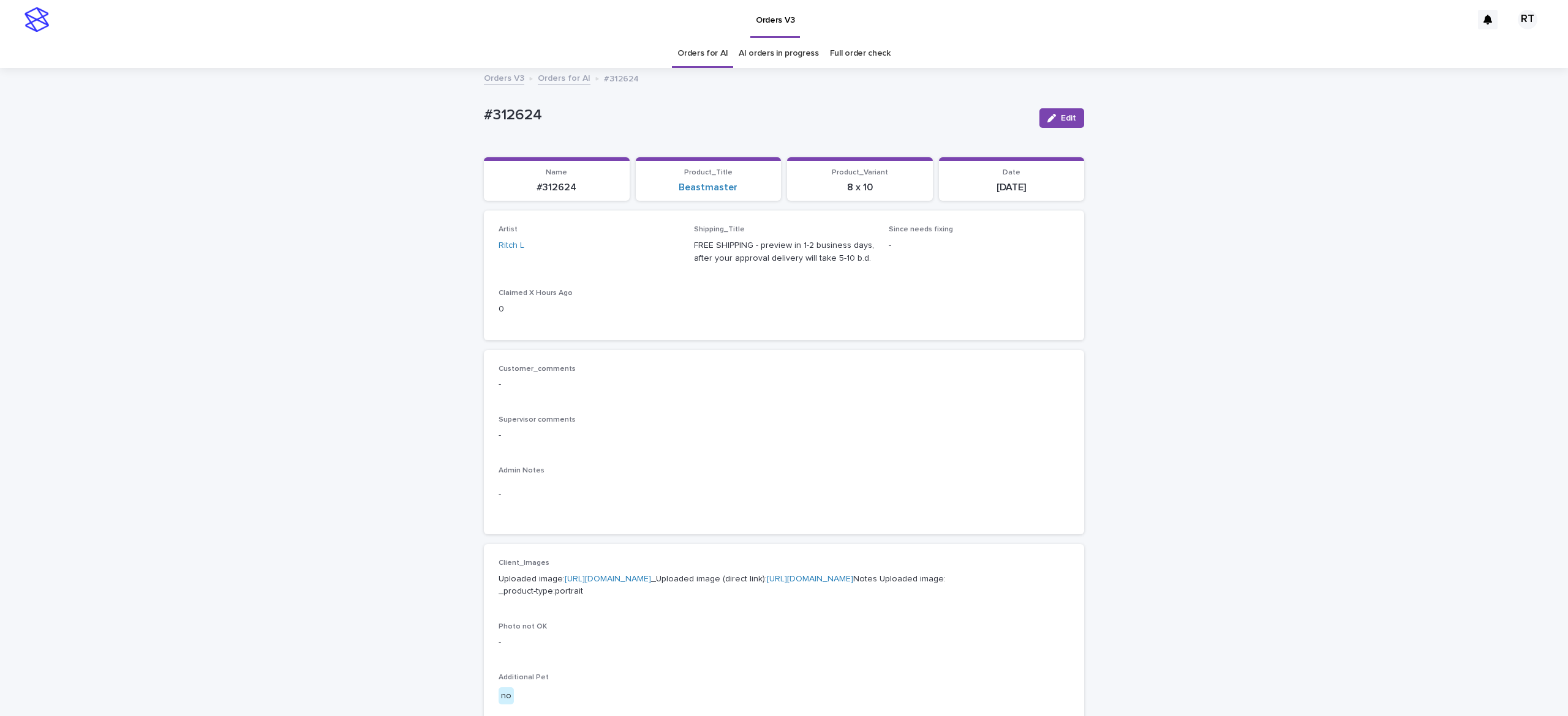
click at [610, 537] on p "Uploaded image: https://cdn.shopify.com-uploadkit.app/s/files/1/0033/4807/0511/…" at bounding box center [784, 586] width 571 height 25
click at [625, 537] on link "https://cdn.shopify.com-uploadkit.app/s/files/1/0033/4807/0511/files/download.h…" at bounding box center [607, 579] width 86 height 9
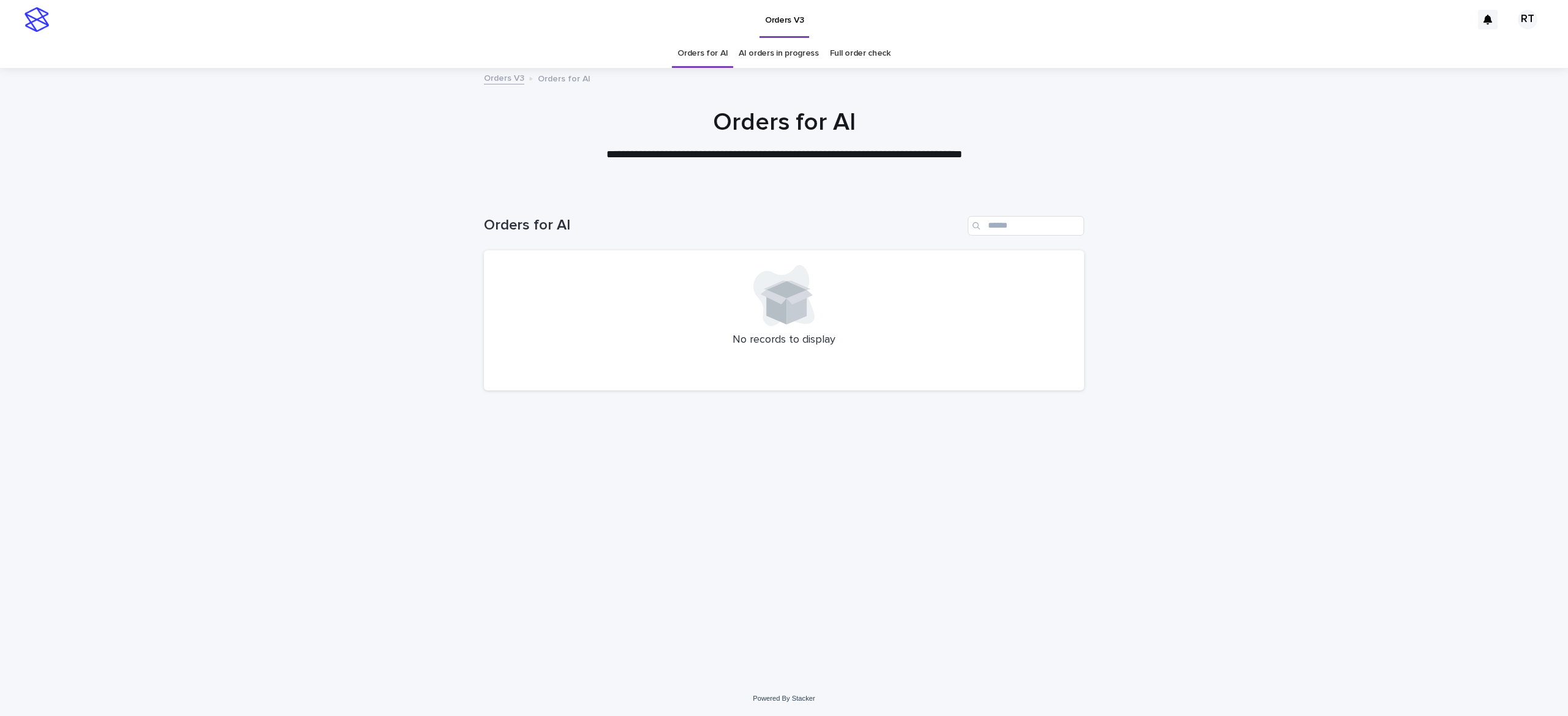
click at [849, 58] on link "Full order check" at bounding box center [860, 54] width 61 height 29
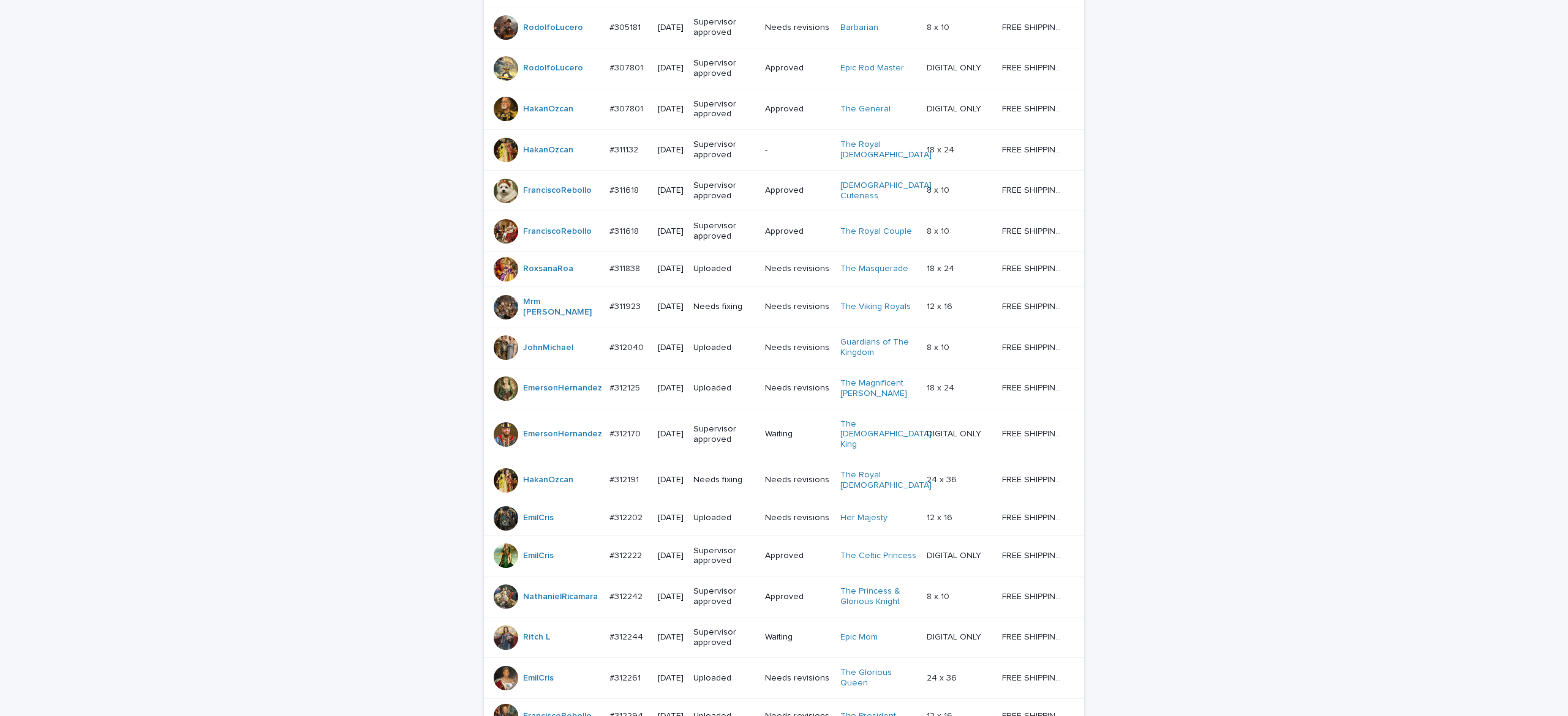
scroll to position [923, 0]
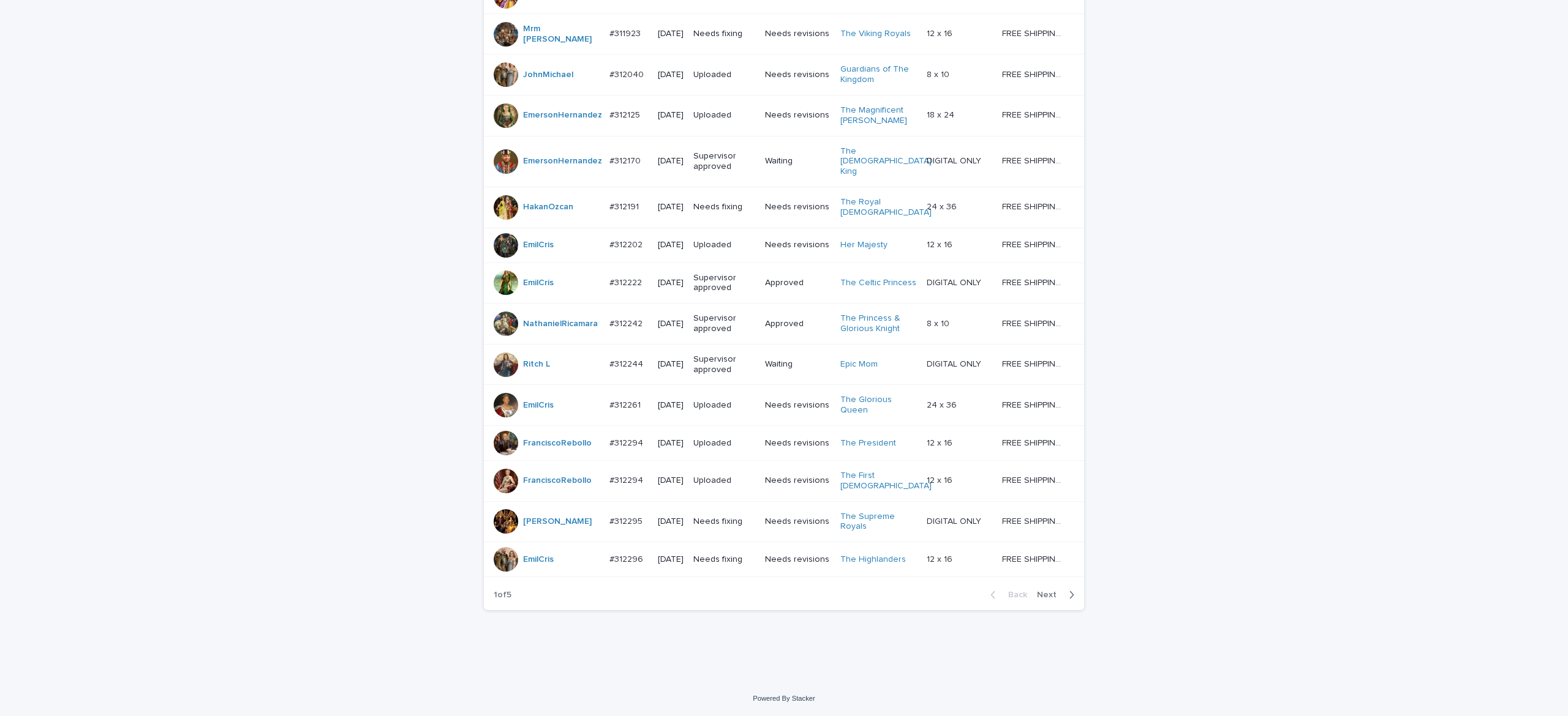
click at [1040, 594] on span "Next" at bounding box center [1050, 595] width 27 height 9
click at [1037, 602] on div "Back Next" at bounding box center [1032, 595] width 104 height 31
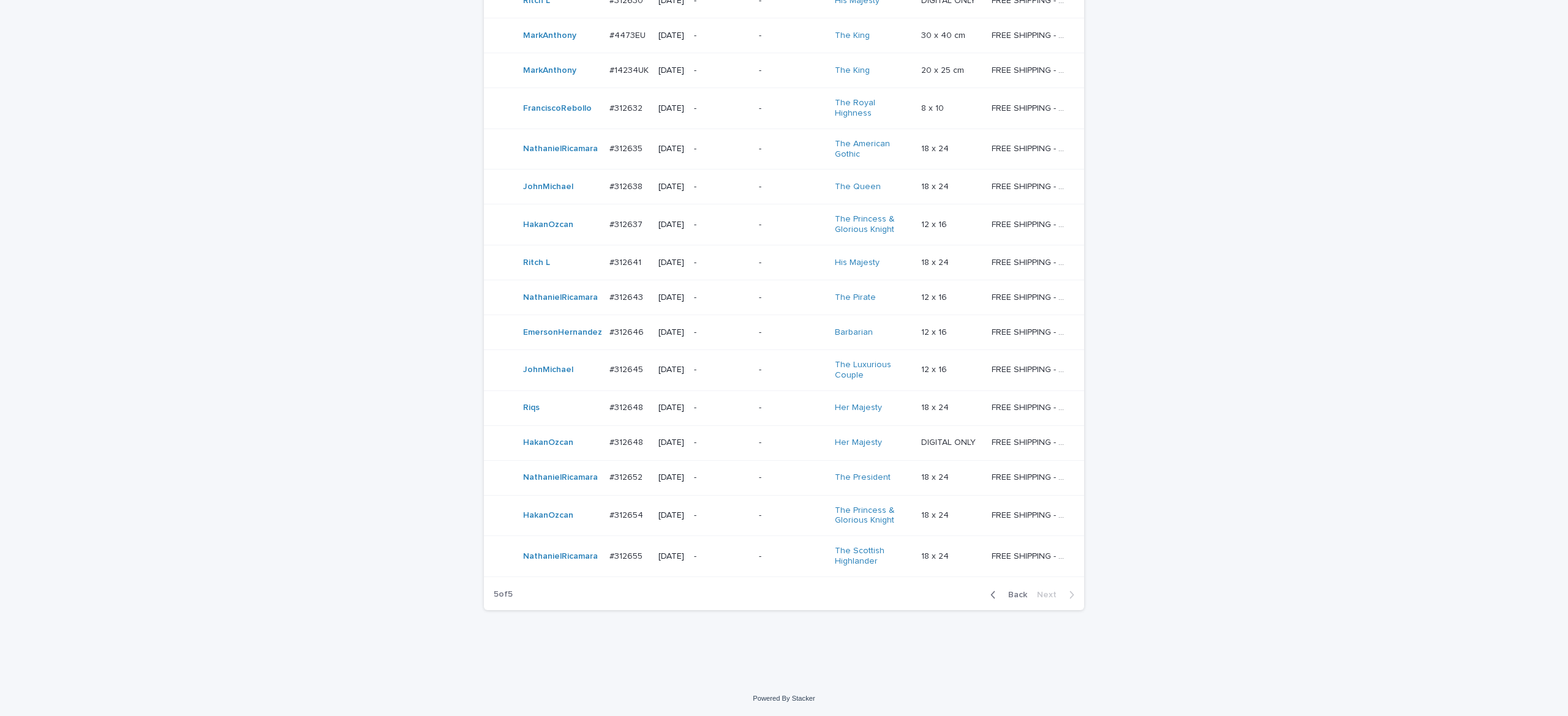
scroll to position [472, 0]
drag, startPoint x: 1005, startPoint y: 594, endPoint x: 1454, endPoint y: 587, distance: 449.1
click at [1007, 594] on span "Back" at bounding box center [1014, 595] width 26 height 9
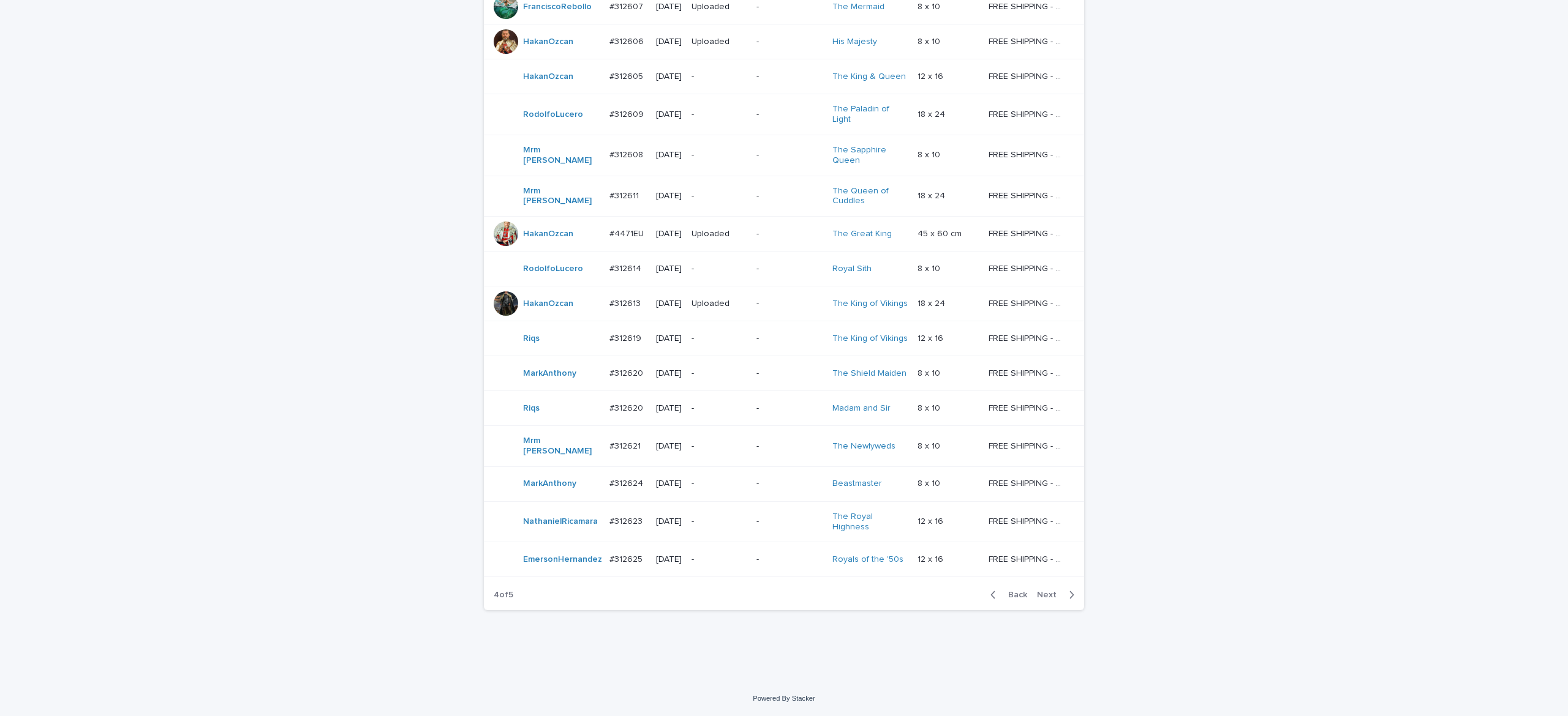
scroll to position [913, 0]
drag, startPoint x: 1040, startPoint y: 608, endPoint x: 1220, endPoint y: 529, distance: 196.6
click at [1039, 600] on span "Next" at bounding box center [1050, 595] width 27 height 9
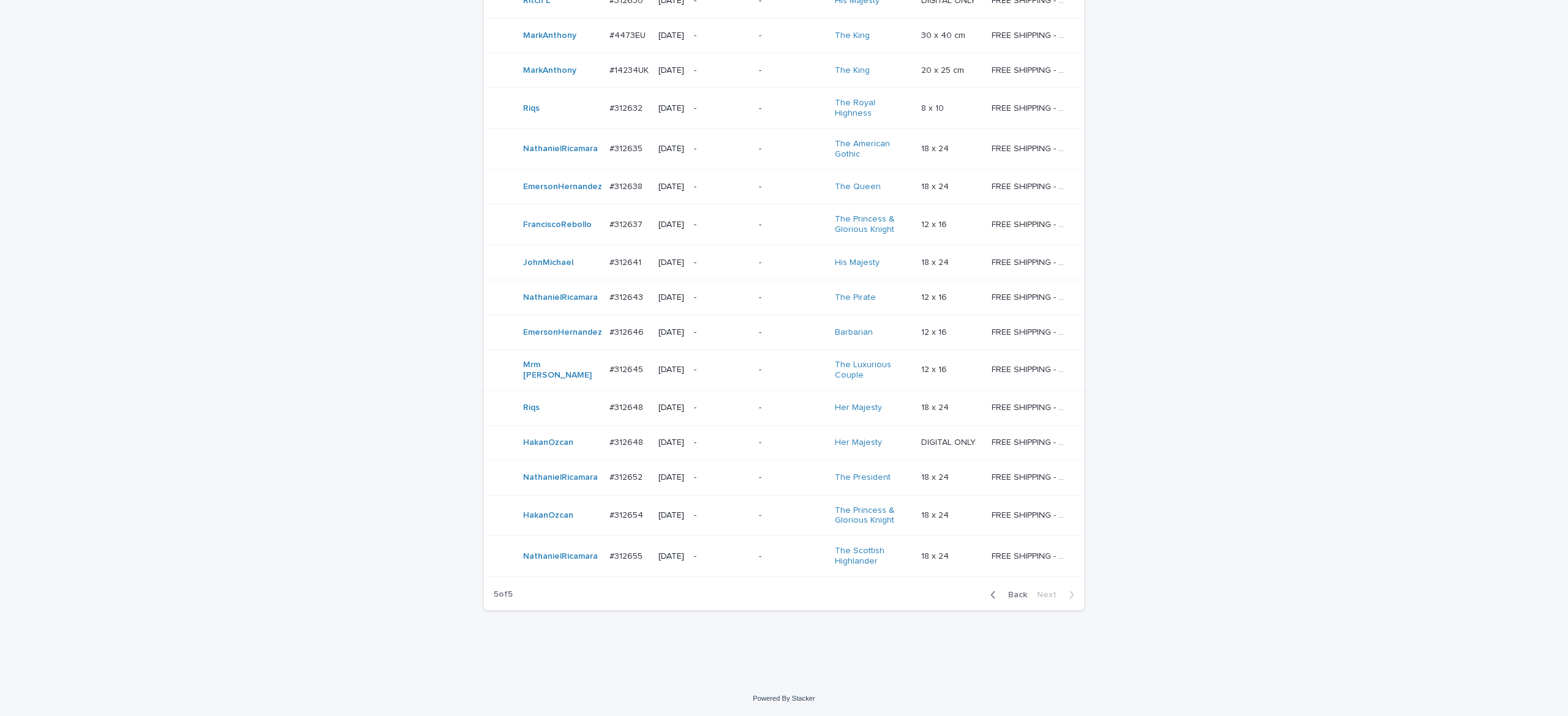
scroll to position [472, 0]
drag, startPoint x: 1003, startPoint y: 594, endPoint x: 1048, endPoint y: 589, distance: 45.3
click at [1004, 594] on span "Back" at bounding box center [1014, 595] width 26 height 9
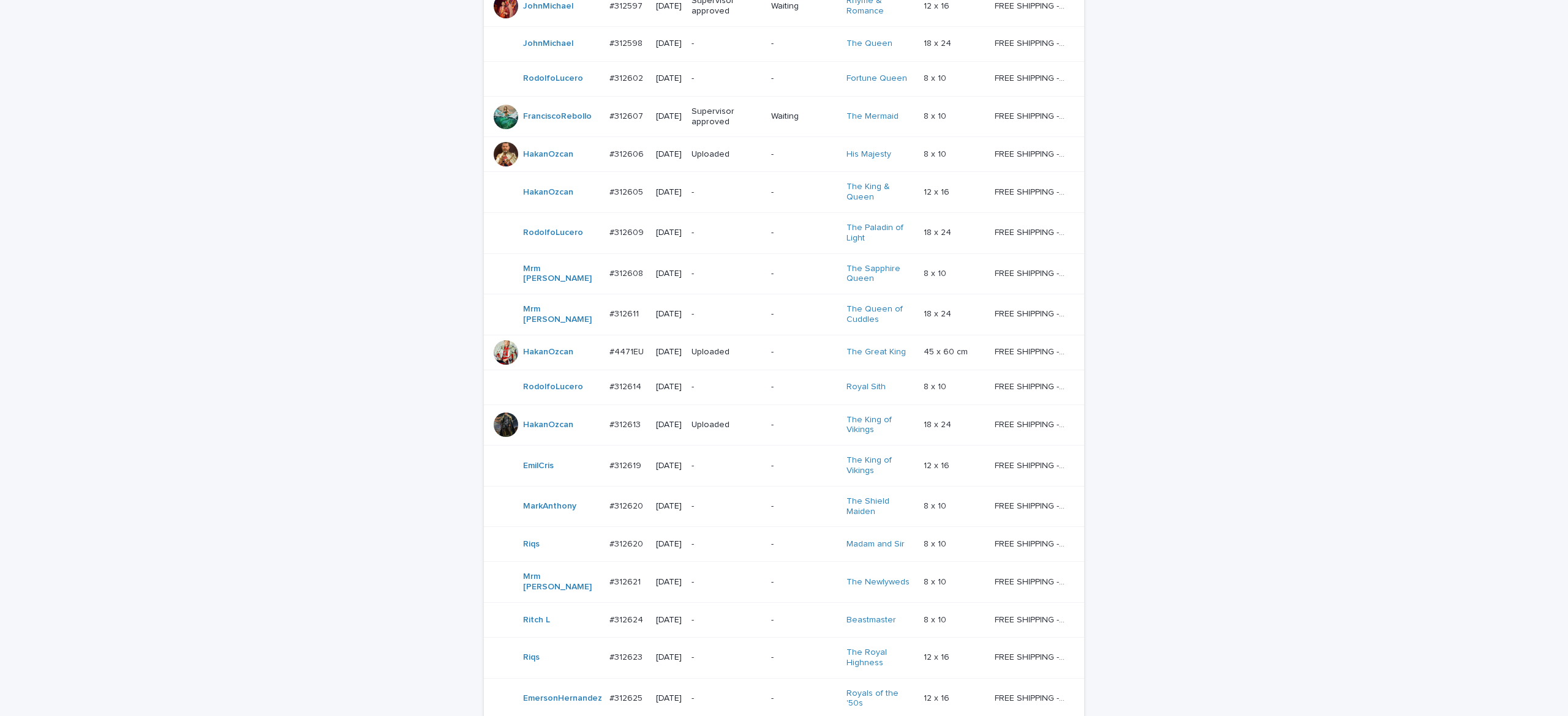
scroll to position [923, 0]
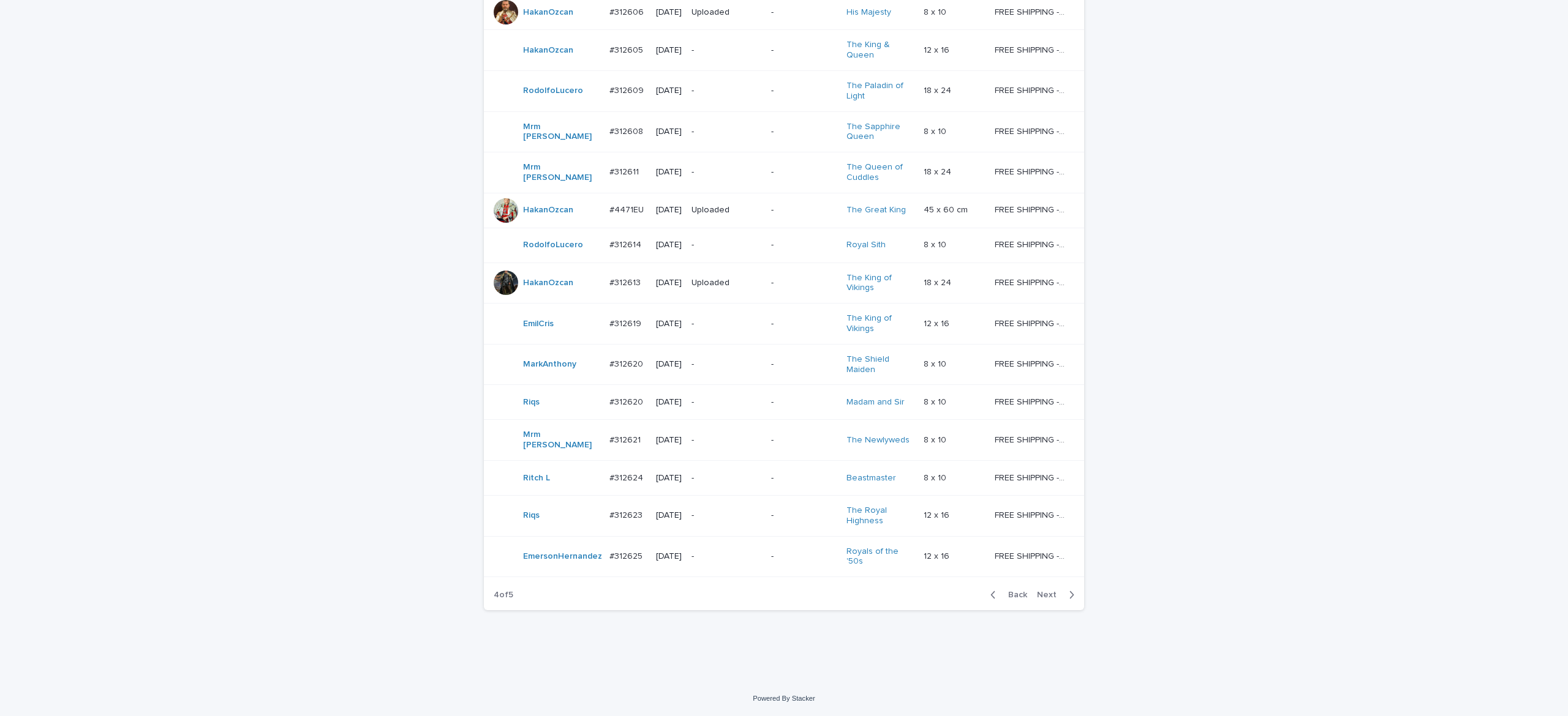
click at [1042, 599] on div "Back Next" at bounding box center [1032, 595] width 104 height 31
click at [1039, 595] on span "Next" at bounding box center [1050, 595] width 27 height 9
